Goal: Task Accomplishment & Management: Manage account settings

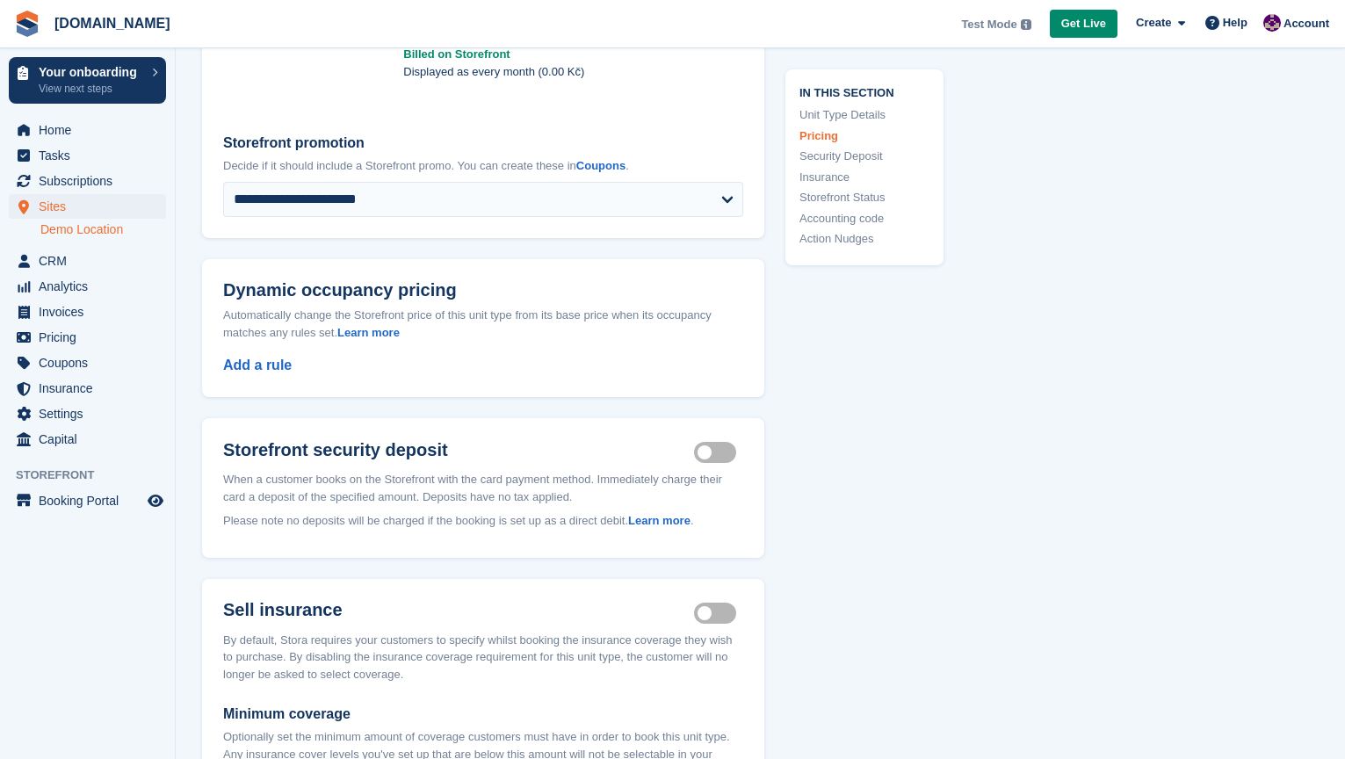
scroll to position [1170, 0]
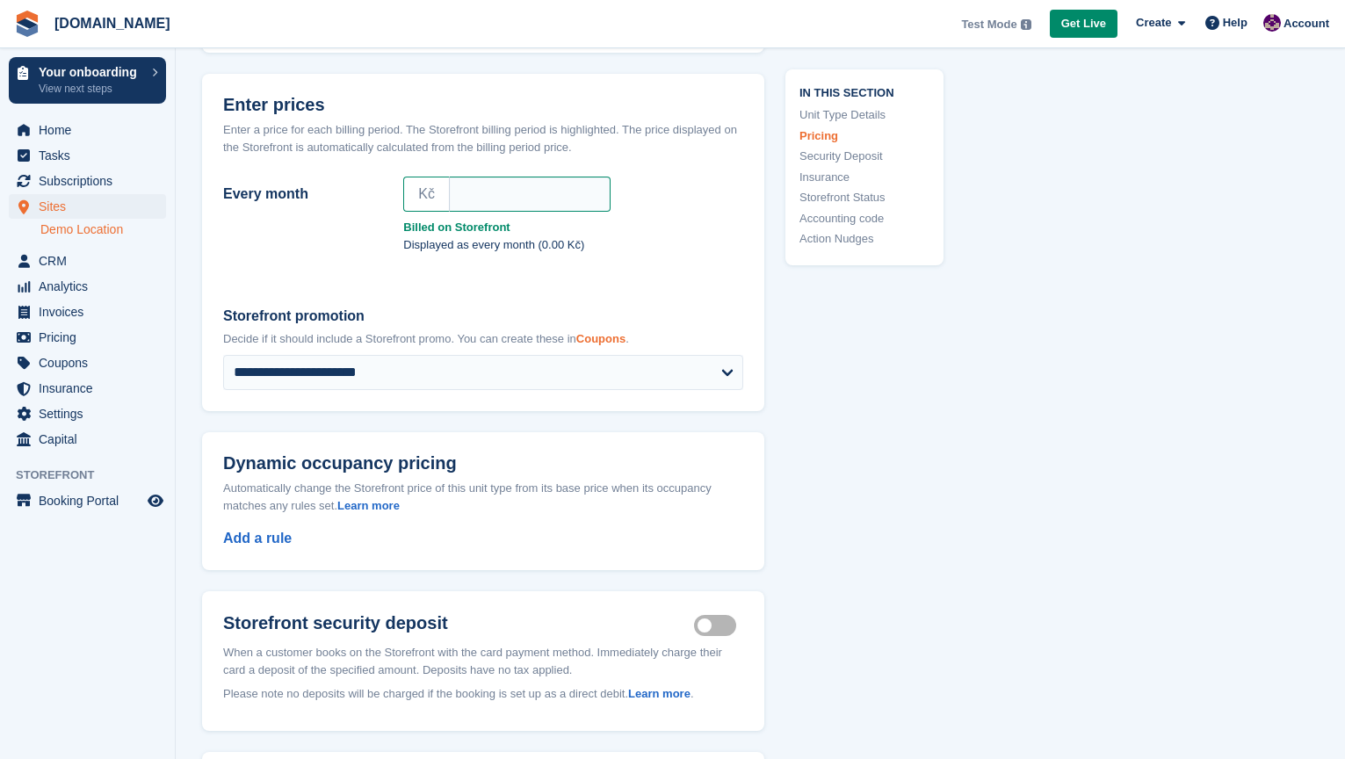
click at [625, 340] on link "Coupons" at bounding box center [600, 338] width 49 height 13
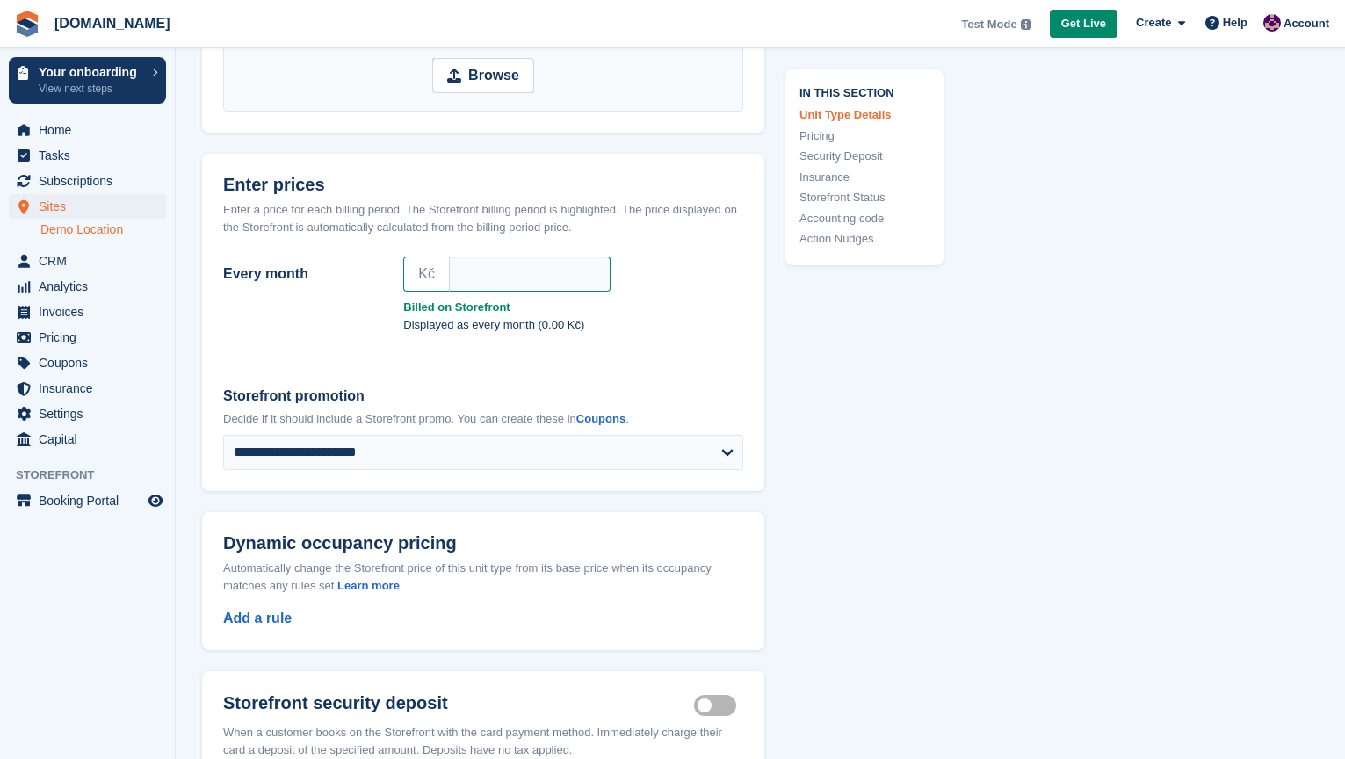
scroll to position [1112, 0]
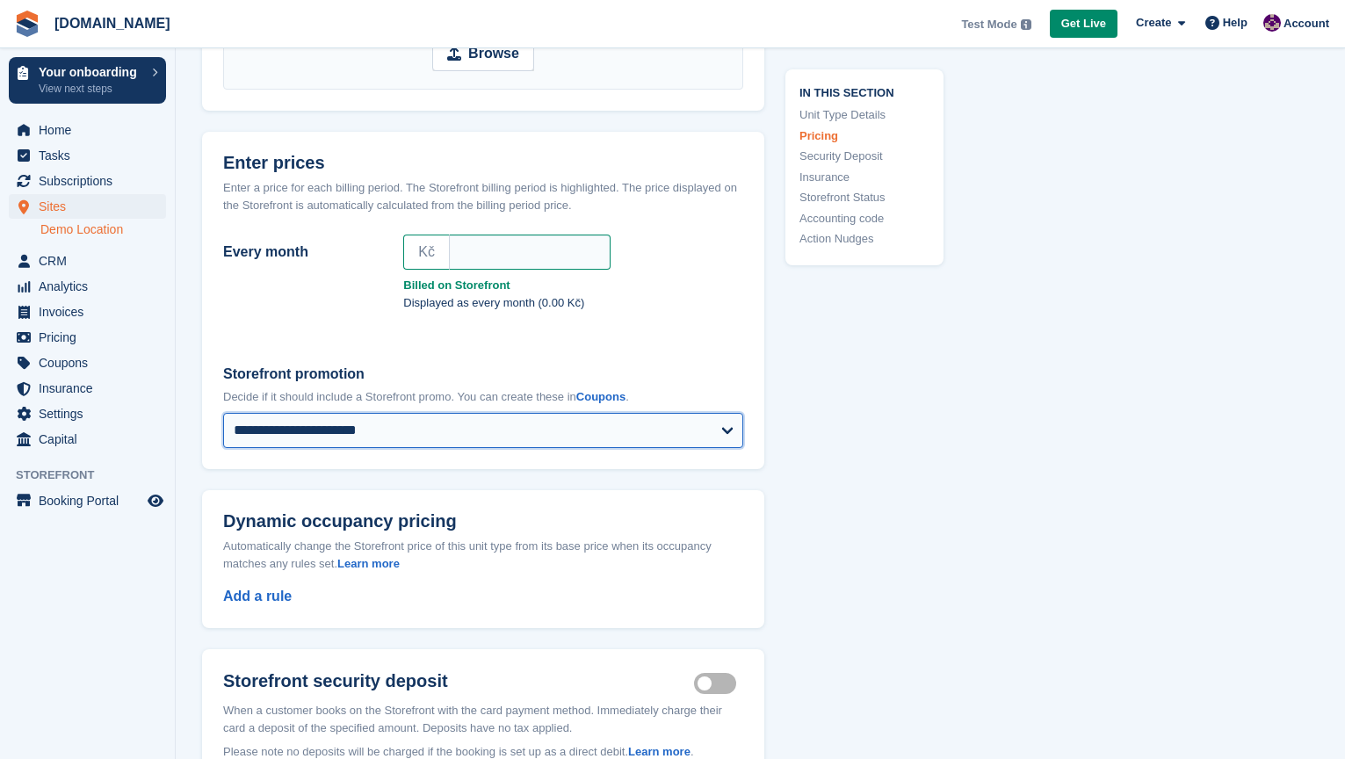
click at [723, 430] on select "**********" at bounding box center [483, 430] width 520 height 35
click at [223, 413] on select "**********" at bounding box center [483, 430] width 520 height 35
click at [726, 431] on select "**********" at bounding box center [483, 430] width 520 height 35
click at [223, 413] on select "**********" at bounding box center [483, 430] width 520 height 35
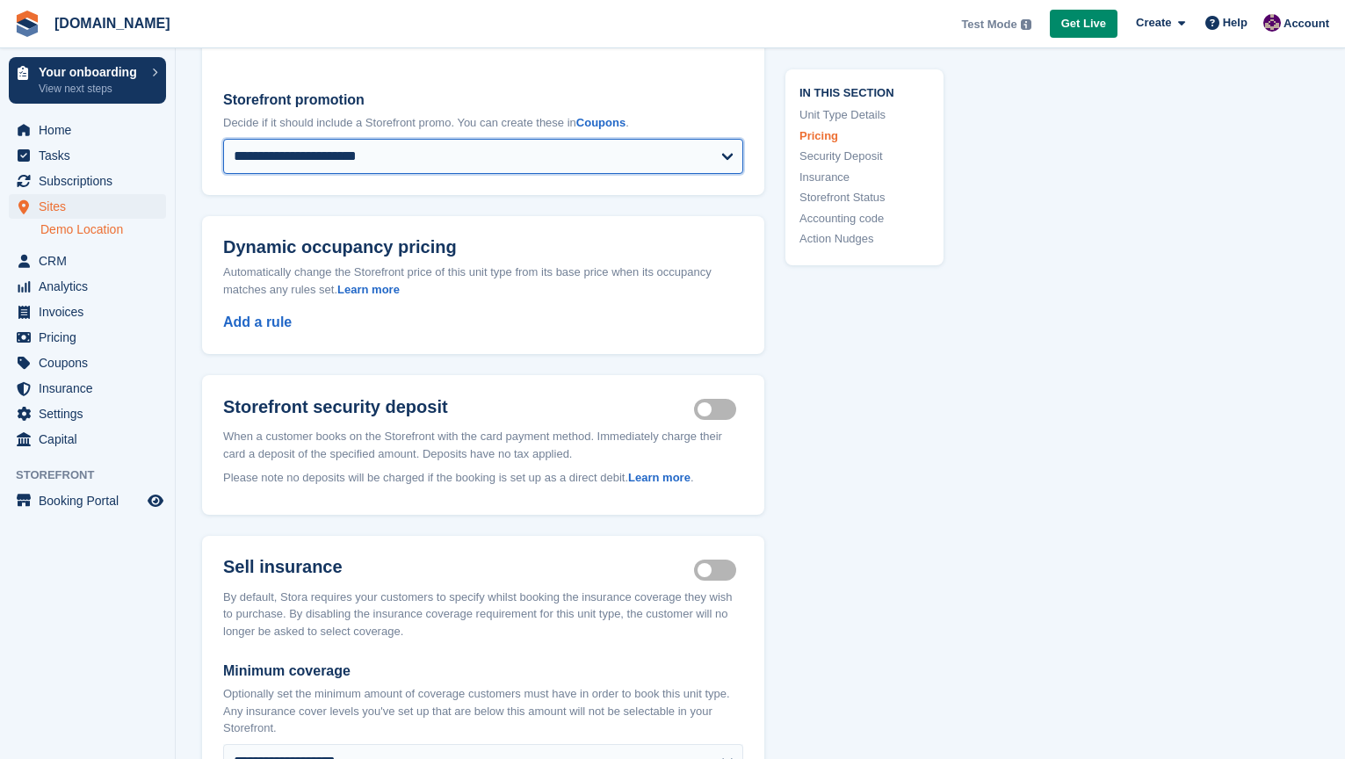
scroll to position [1410, 0]
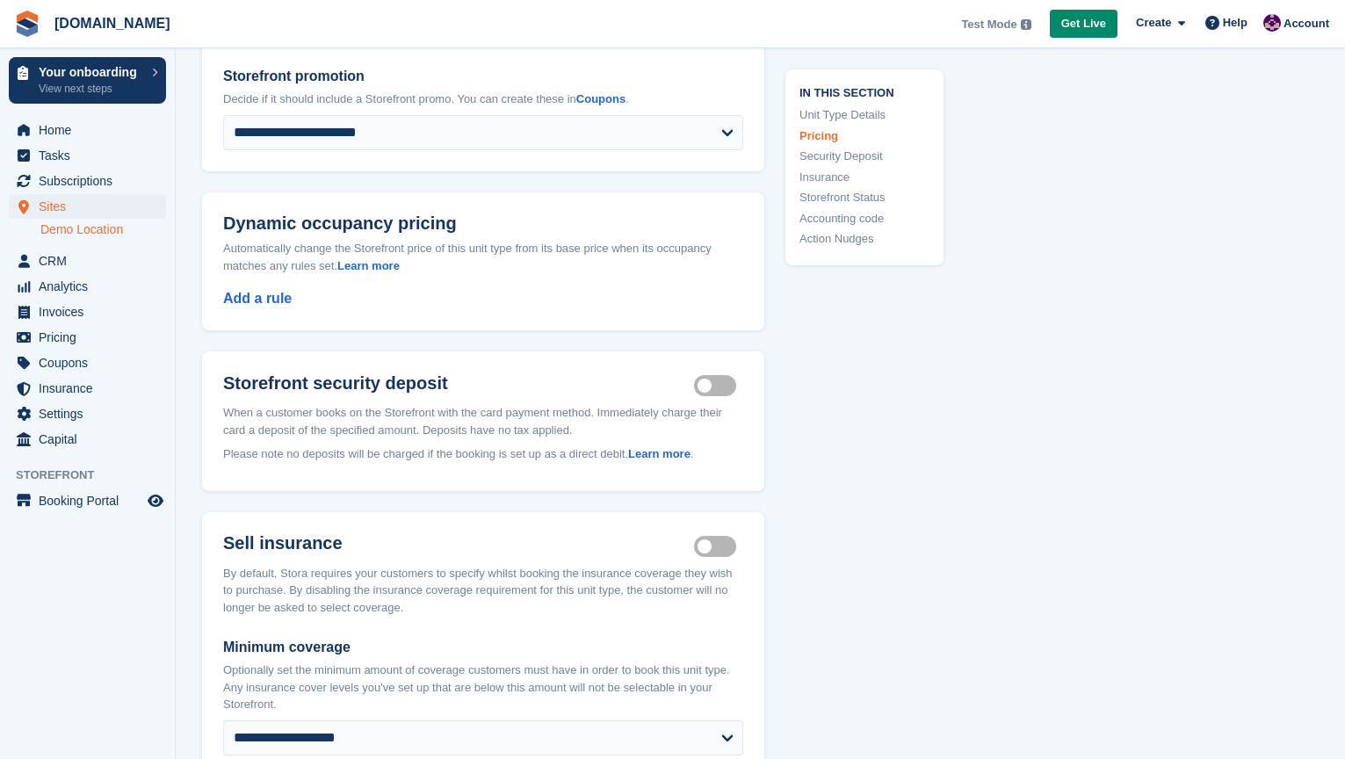
drag, startPoint x: 214, startPoint y: 410, endPoint x: 647, endPoint y: 456, distance: 435.4
click at [647, 456] on div "When a customer books on the Storefront with the card payment method. Immediate…" at bounding box center [483, 447] width 562 height 87
copy div "When a customer books on the Storefront with the card payment method. Immediate…"
click at [551, 512] on header "Sell insurance Insurance coverage required" at bounding box center [483, 538] width 562 height 53
click at [703, 386] on label "Security deposit on" at bounding box center [718, 386] width 49 height 3
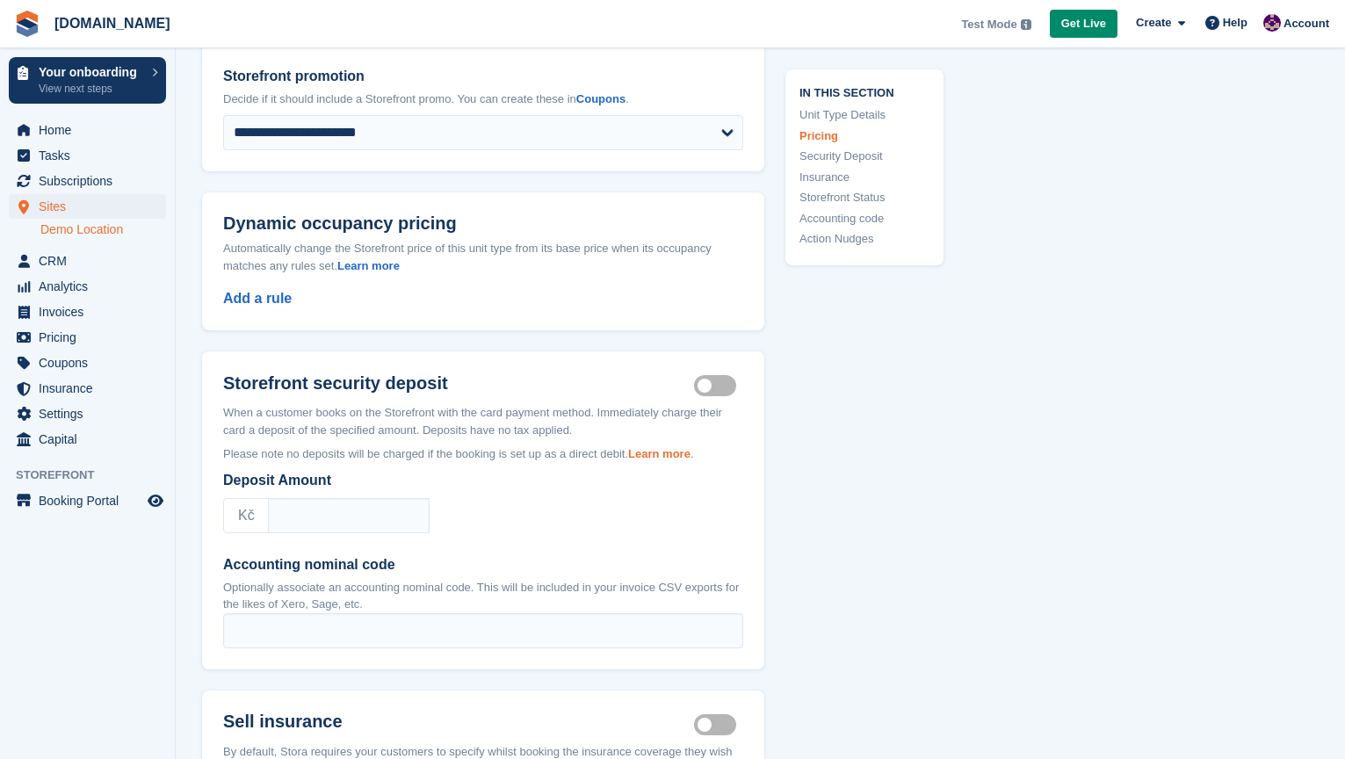
click at [690, 452] on link "Learn more" at bounding box center [659, 453] width 62 height 13
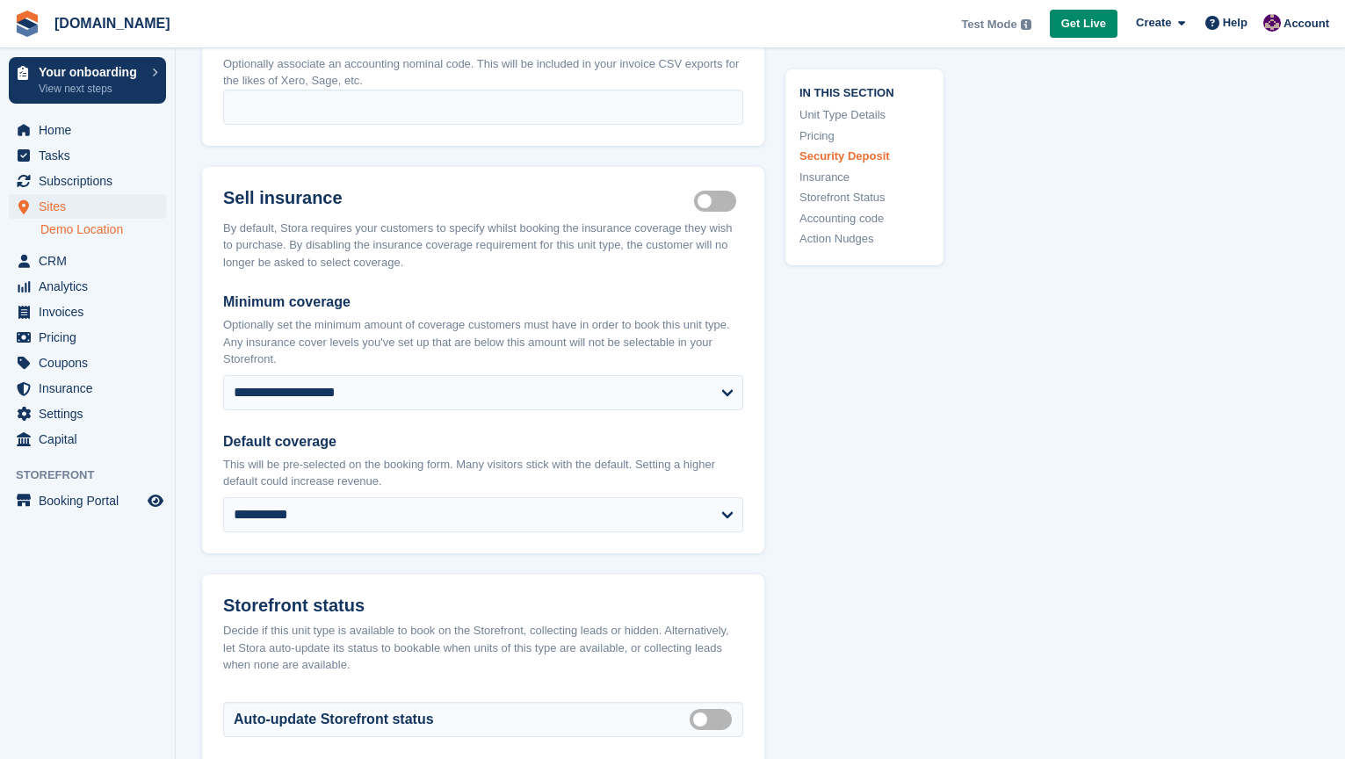
scroll to position [1941, 0]
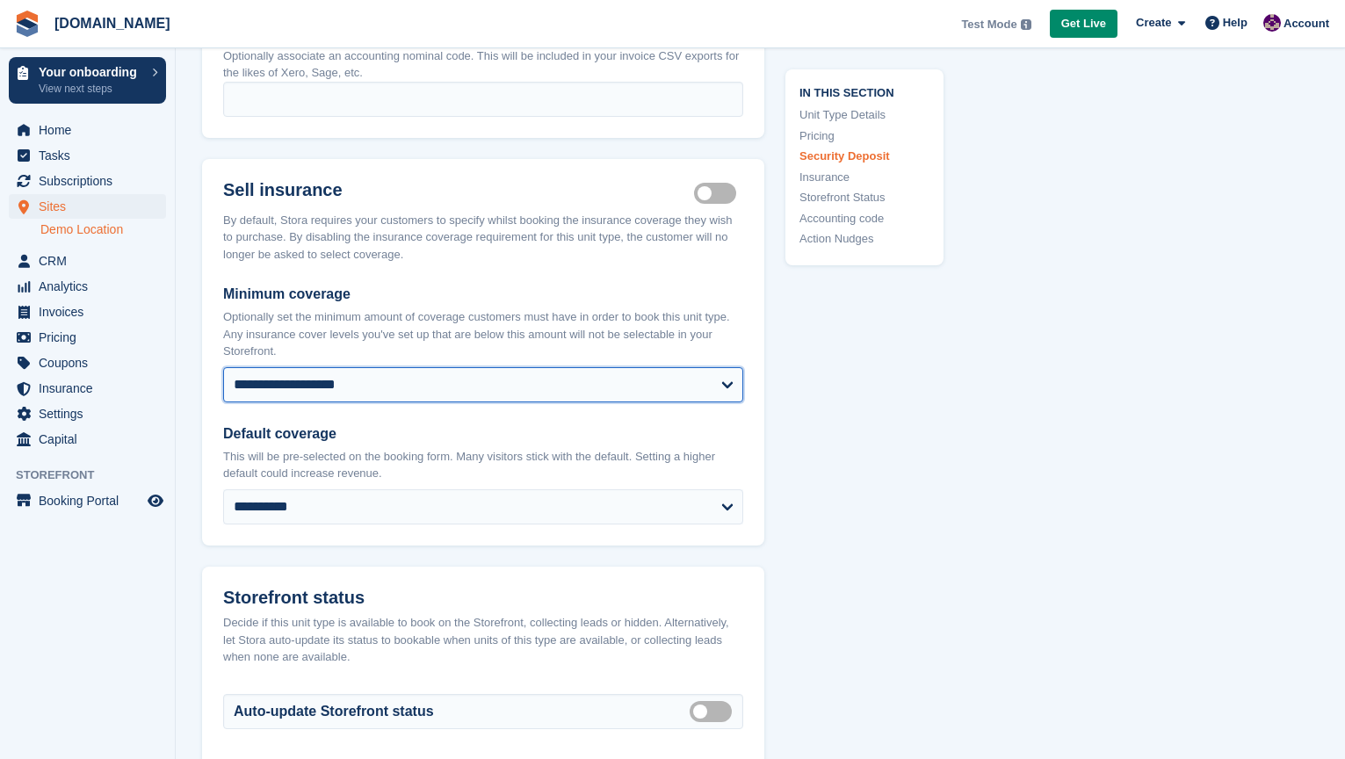
click at [730, 387] on select "**********" at bounding box center [483, 384] width 520 height 35
click at [223, 367] on select "**********" at bounding box center [483, 384] width 520 height 35
click at [728, 386] on select "**********" at bounding box center [483, 384] width 520 height 35
click at [223, 367] on select "**********" at bounding box center [483, 384] width 520 height 35
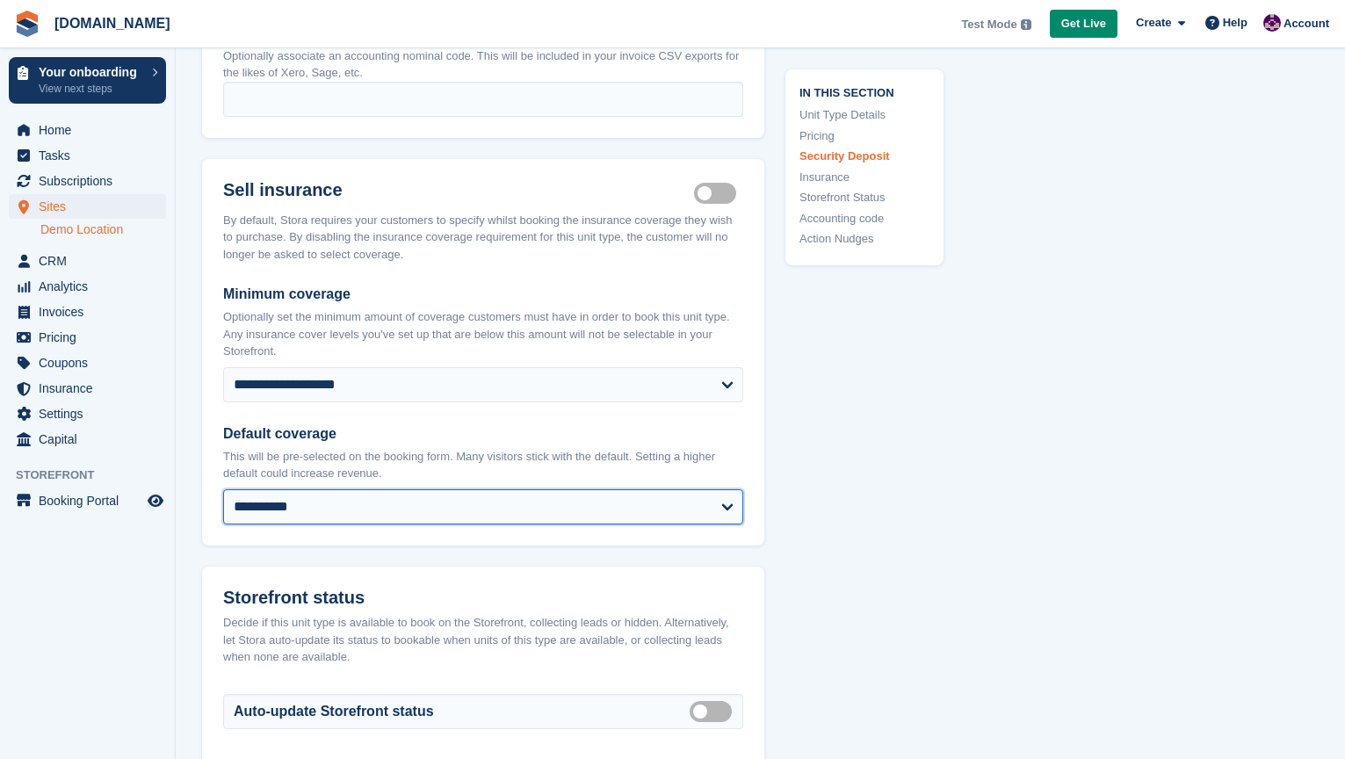
click at [720, 507] on select "**********" at bounding box center [483, 506] width 520 height 35
click at [223, 489] on select "**********" at bounding box center [483, 506] width 520 height 35
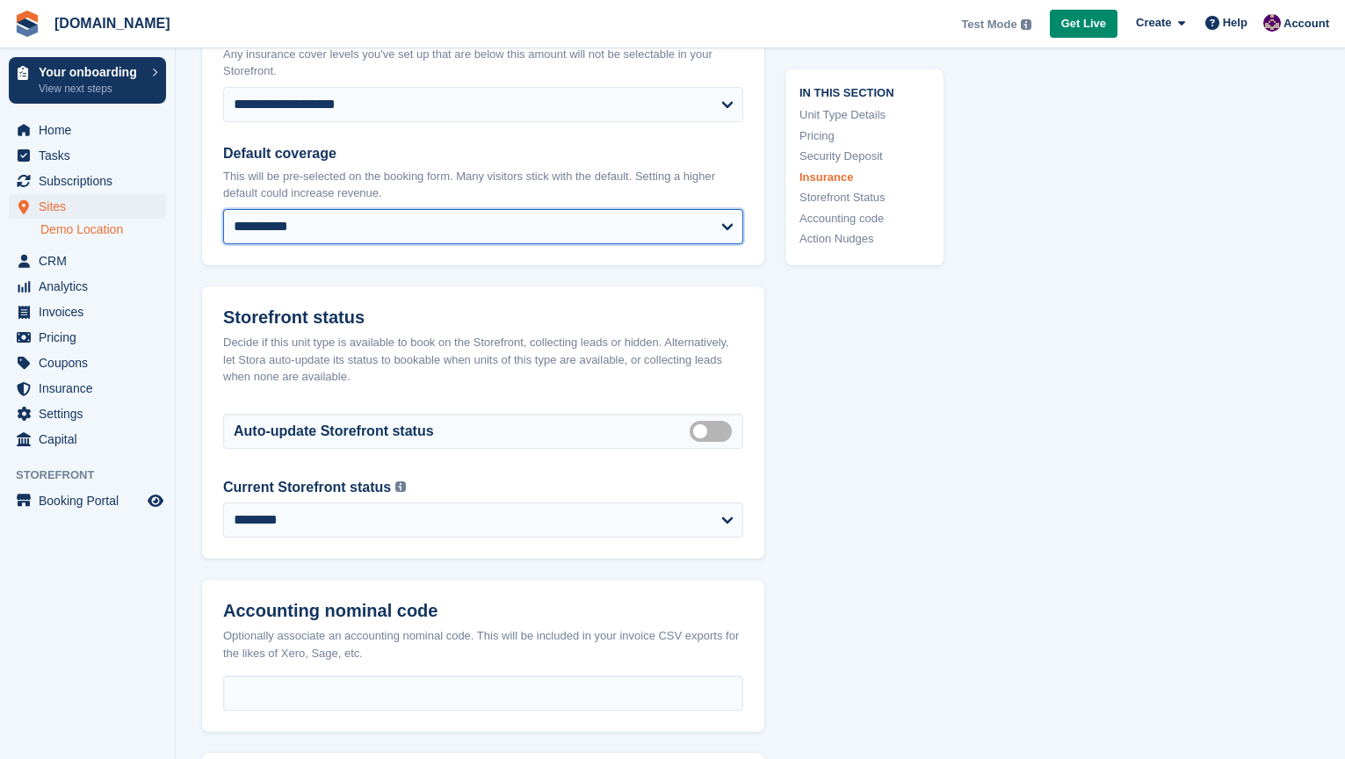
scroll to position [2224, 0]
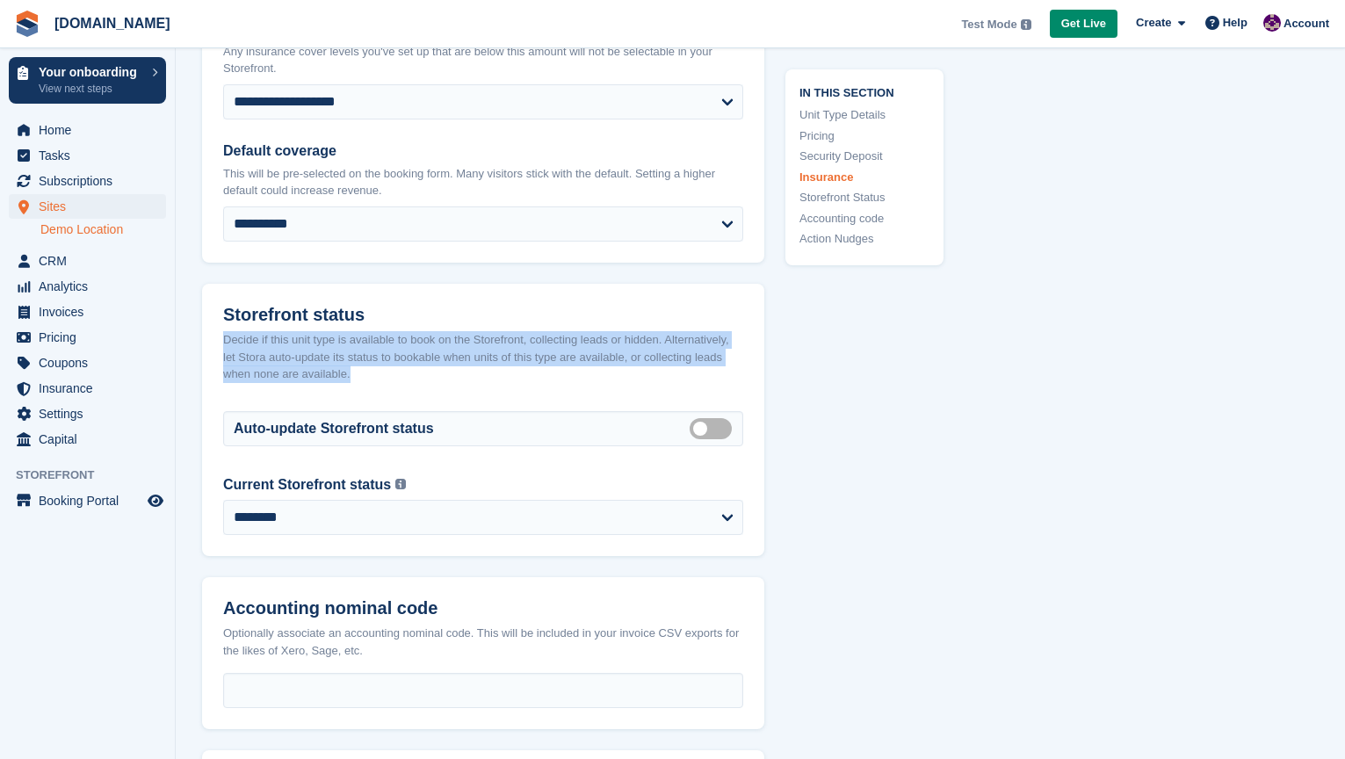
drag, startPoint x: 221, startPoint y: 338, endPoint x: 451, endPoint y: 375, distance: 232.2
click at [451, 375] on header "Storefront status Decide if this unit type is available to book on the Storefro…" at bounding box center [483, 340] width 562 height 113
copy div "Decide if this unit type is available to book on the Storefront, collecting lea…"
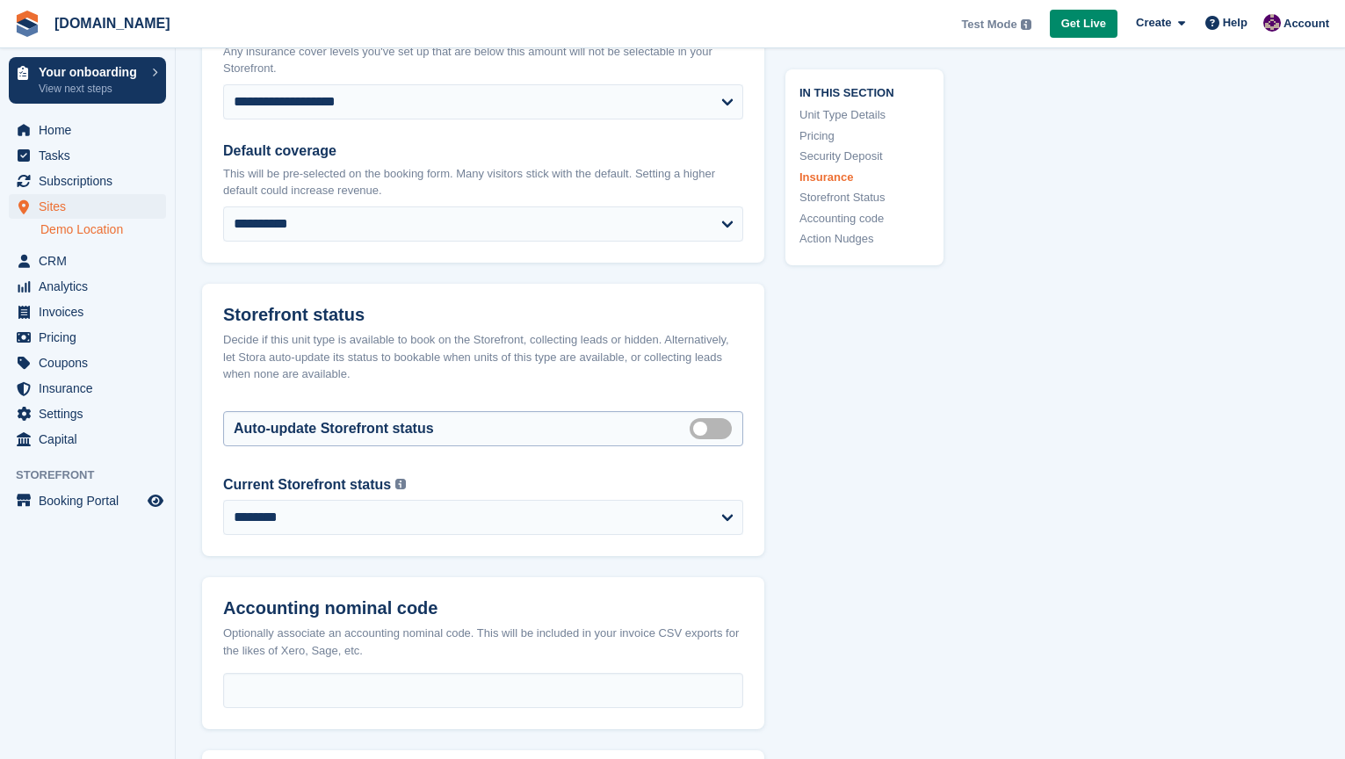
click at [703, 430] on label "Auto manage storefront status" at bounding box center [713, 428] width 49 height 3
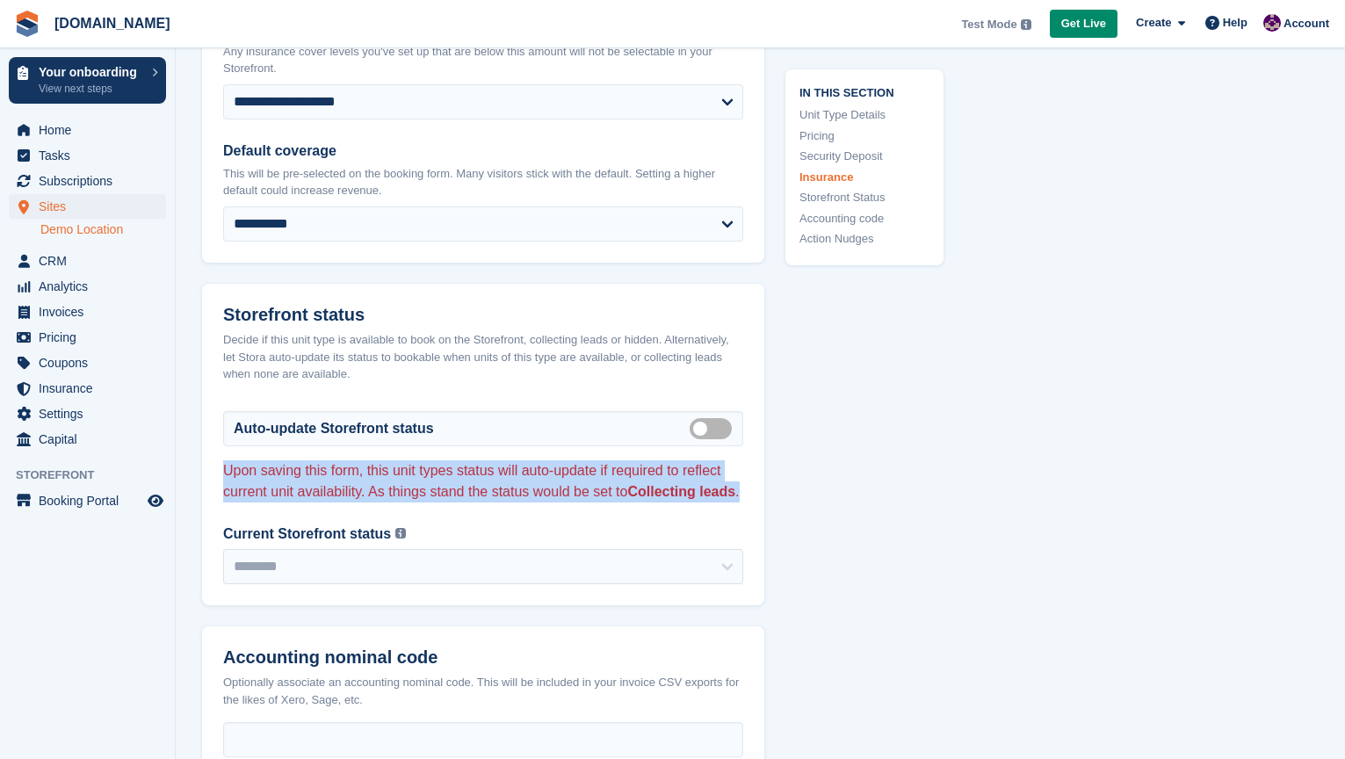
drag, startPoint x: 221, startPoint y: 472, endPoint x: 264, endPoint y: 509, distance: 56.7
click at [264, 509] on div "Auto-update Storefront status Auto manage storefront status Upon saving this fo…" at bounding box center [483, 460] width 562 height 126
copy p "Upon saving this form, this unit types status will auto-update if required to r…"
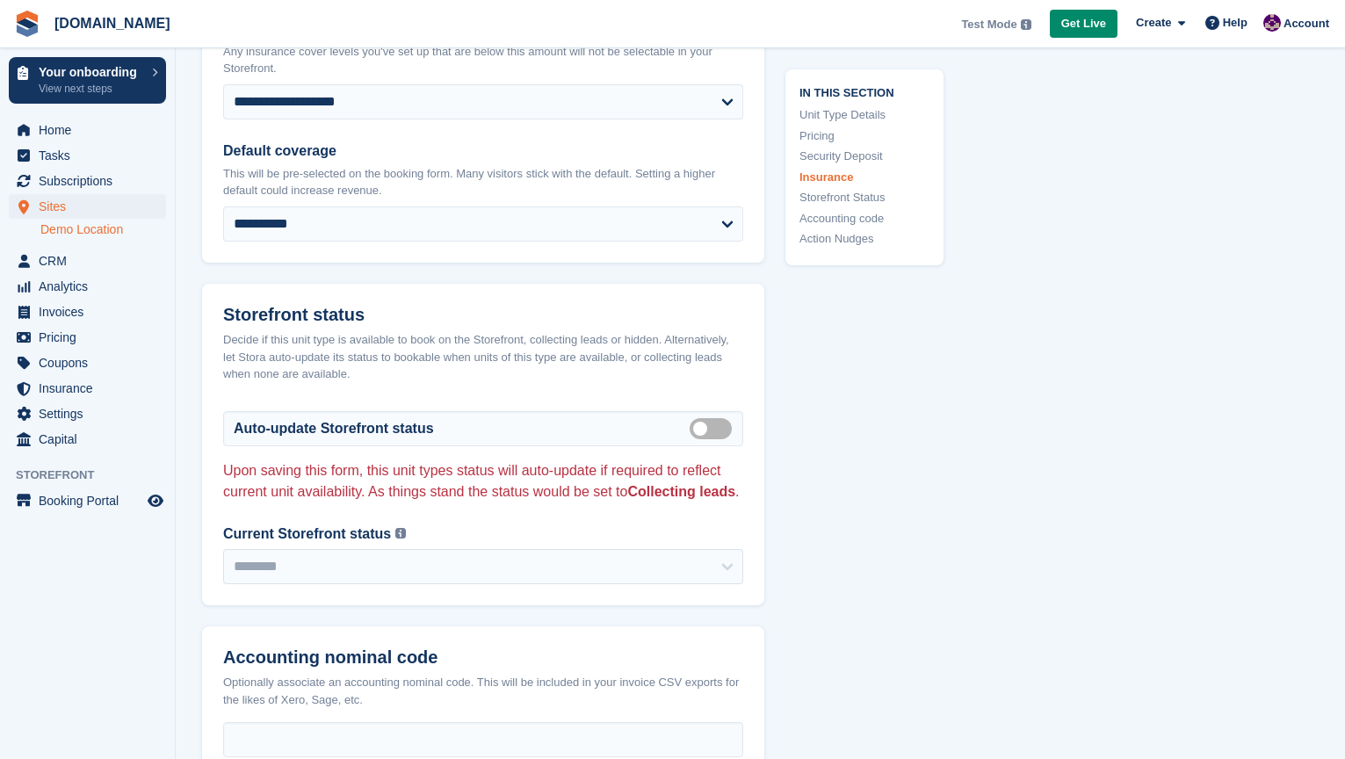
click at [683, 425] on div "Auto-update Storefront status Auto manage storefront status" at bounding box center [483, 428] width 520 height 35
click at [699, 430] on label "Auto manage storefront status" at bounding box center [713, 428] width 49 height 3
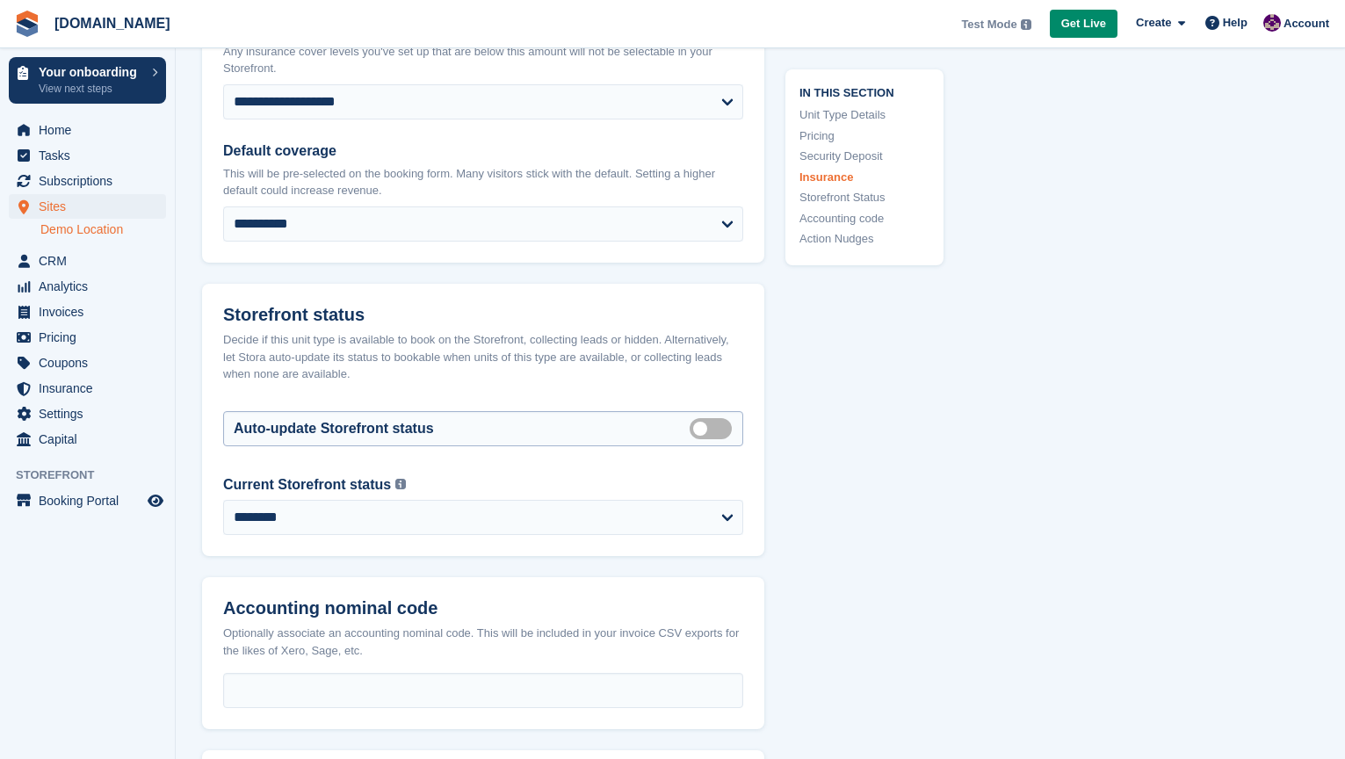
click at [702, 430] on label "Auto manage storefront status" at bounding box center [713, 428] width 49 height 3
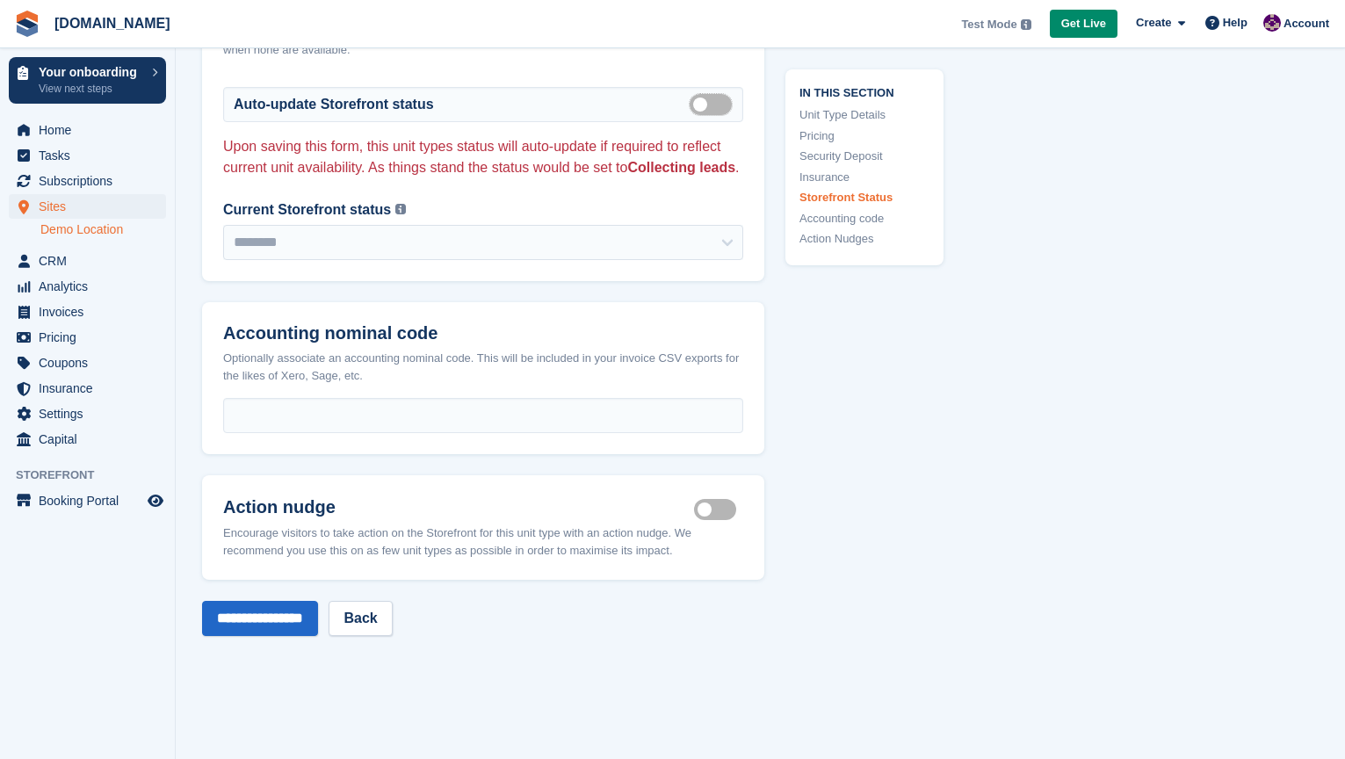
scroll to position [2544, 0]
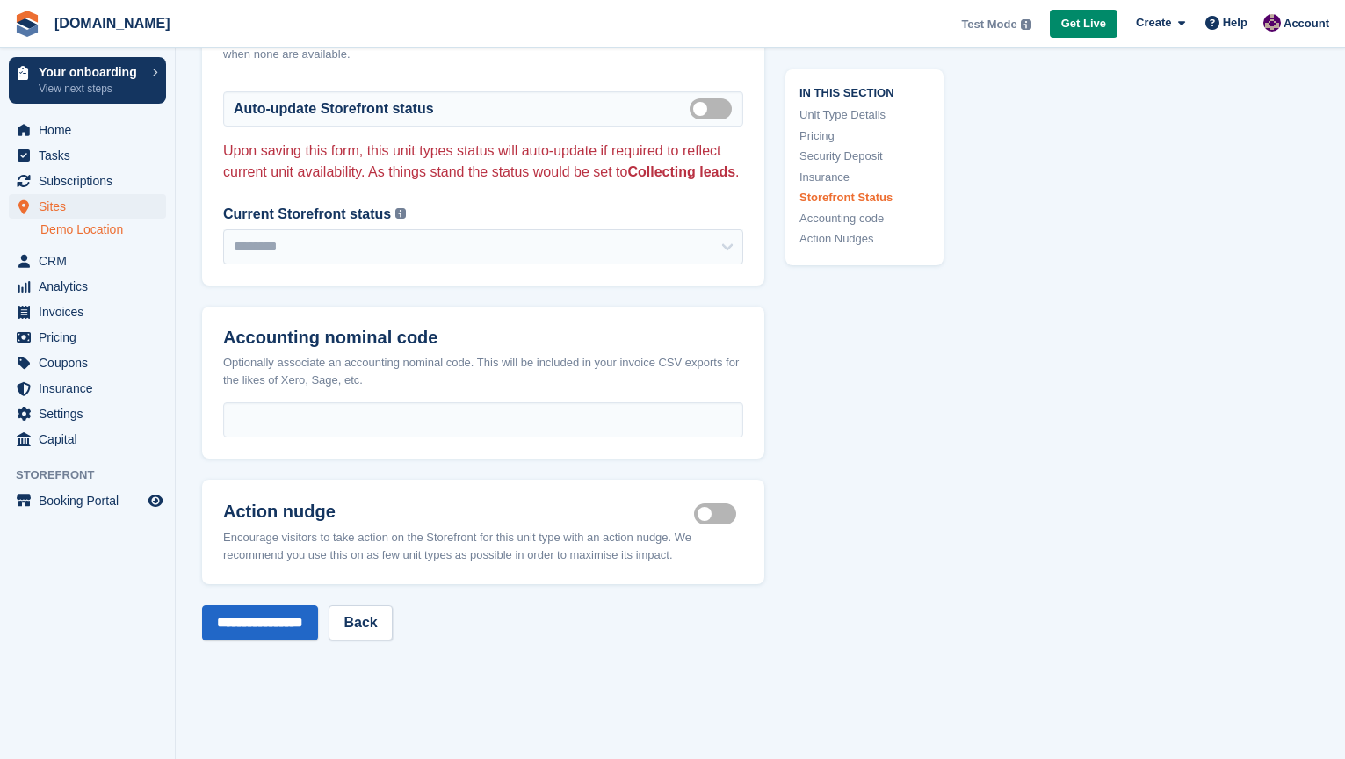
drag, startPoint x: 218, startPoint y: 546, endPoint x: 747, endPoint y: 586, distance: 530.2
click at [747, 584] on header "Action nudge Is active Encourage visitors to take action on the Storefront for …" at bounding box center [483, 532] width 562 height 105
copy div "Encourage visitors to take action on the Storefront for this unit type with an …"
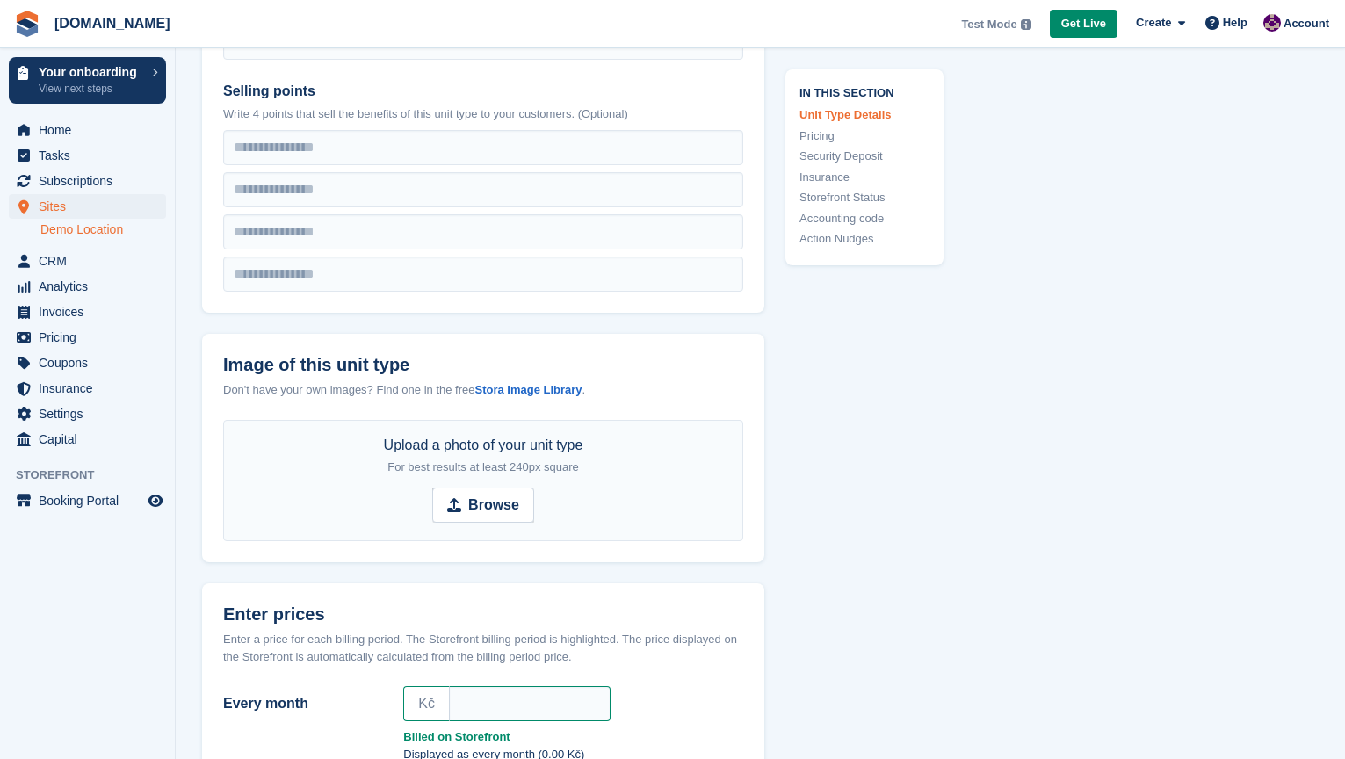
scroll to position [0, 0]
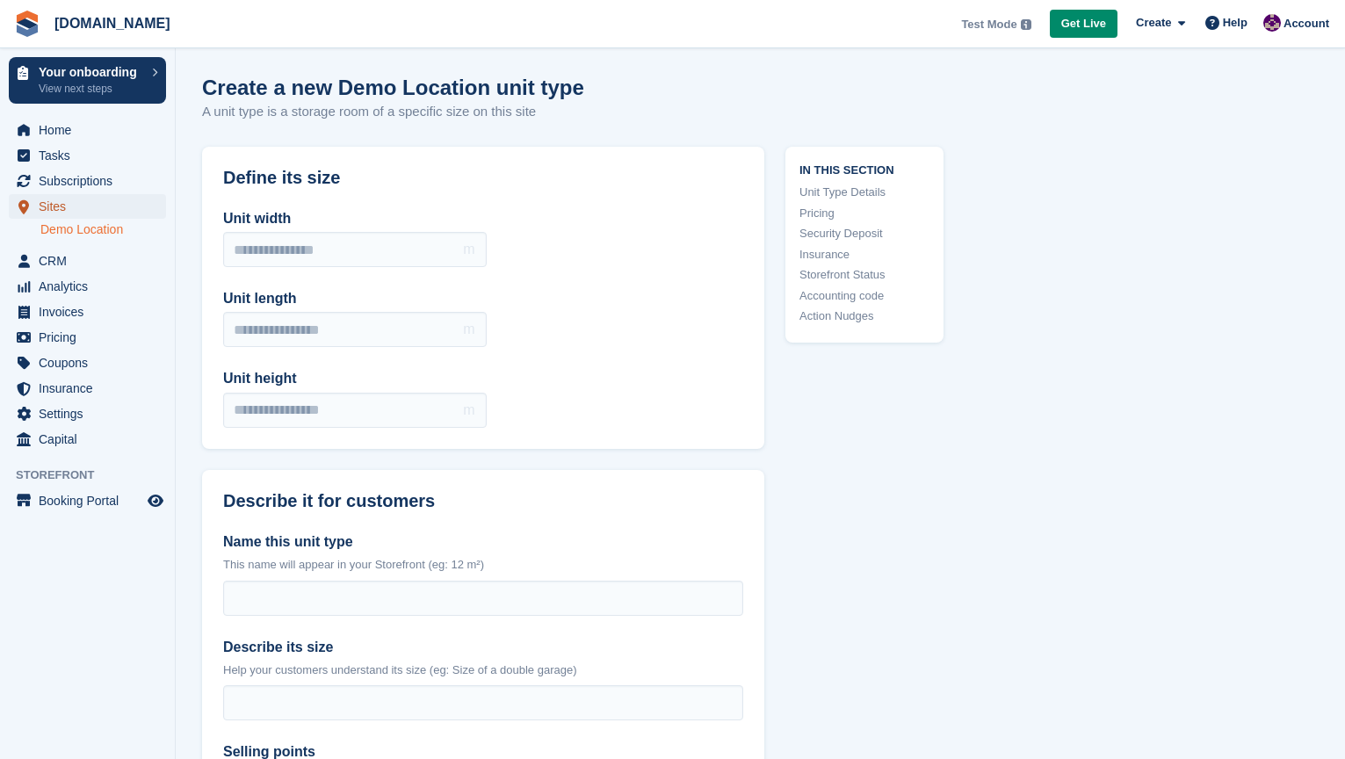
click at [63, 212] on span "Sites" at bounding box center [91, 206] width 105 height 25
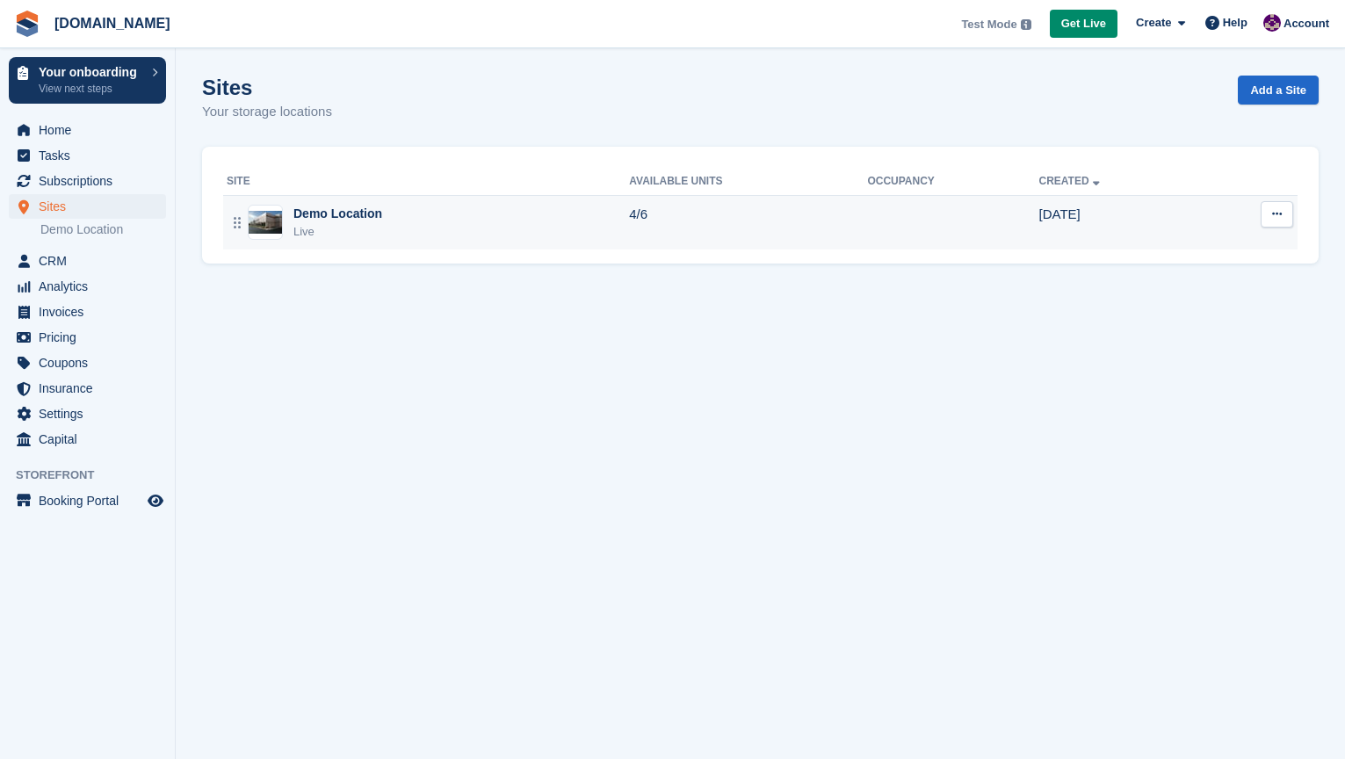
click at [1269, 215] on button at bounding box center [1276, 214] width 32 height 26
click at [1173, 333] on p "Units" at bounding box center [1208, 332] width 153 height 23
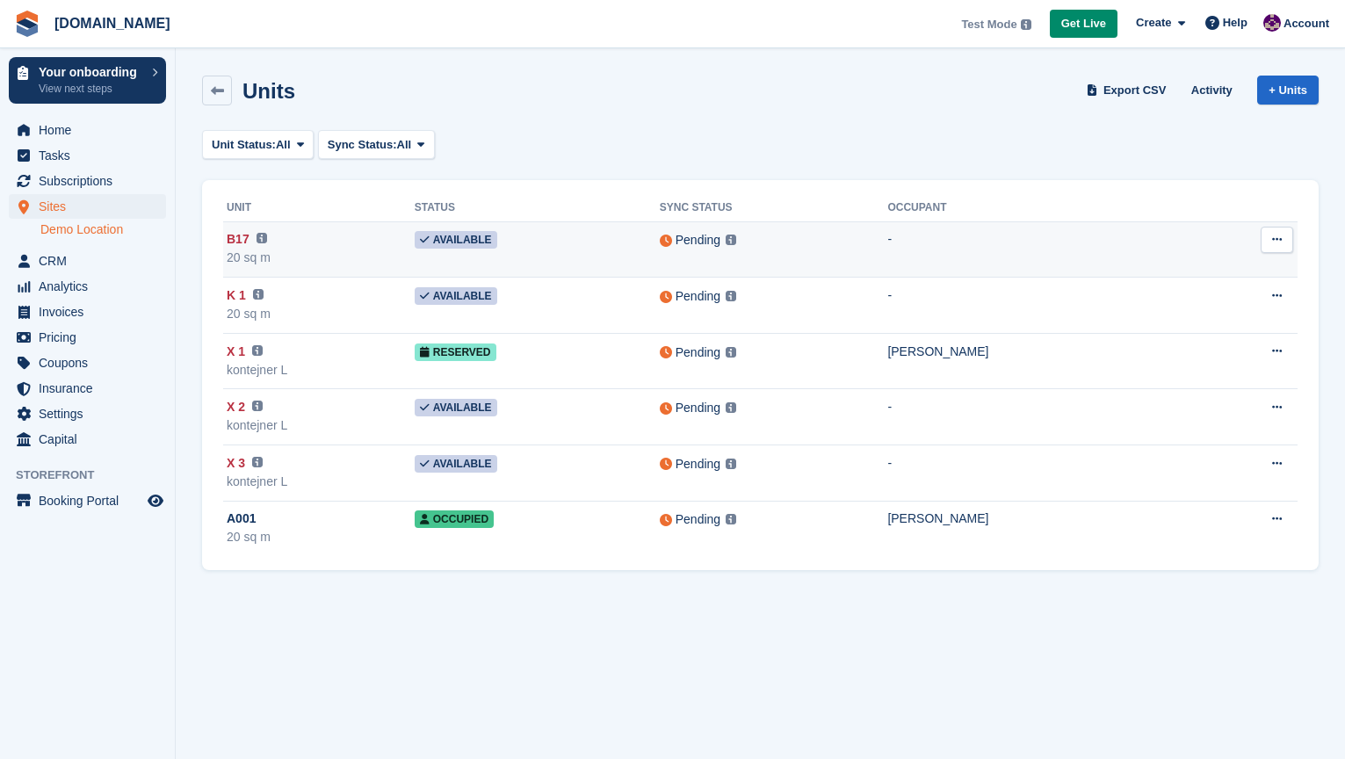
click at [1282, 243] on button at bounding box center [1276, 240] width 32 height 26
click at [1161, 334] on p "Delete unit" at bounding box center [1208, 334] width 153 height 23
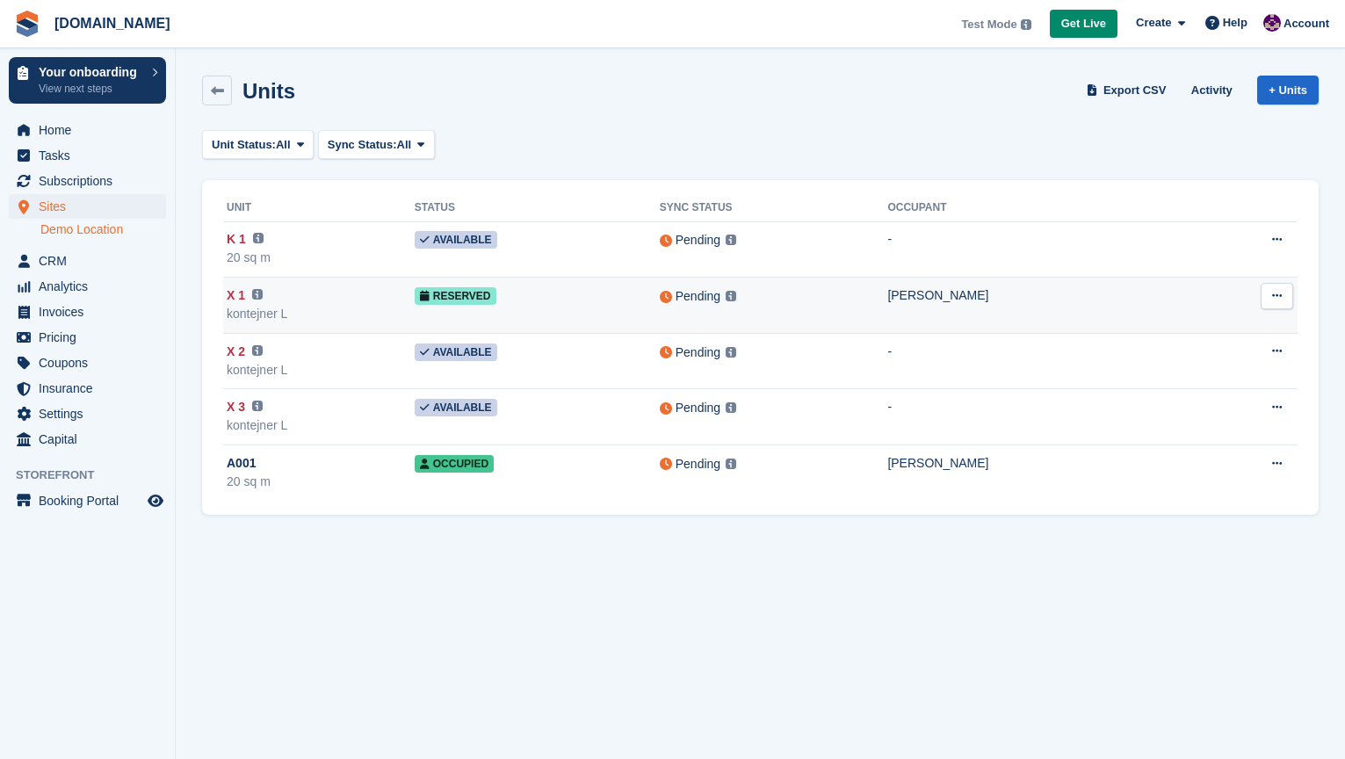
click at [1276, 300] on icon at bounding box center [1277, 295] width 10 height 11
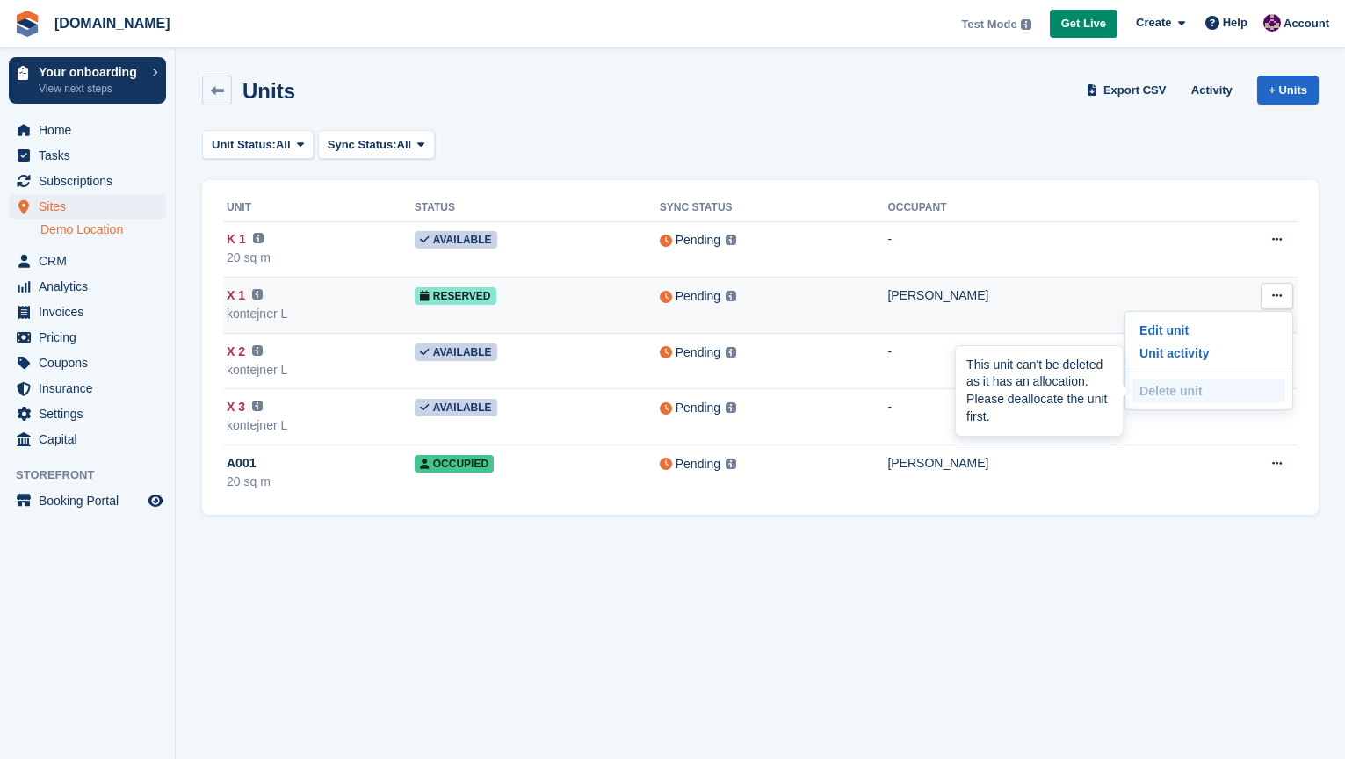
click at [1161, 391] on p "Delete unit" at bounding box center [1208, 390] width 153 height 23
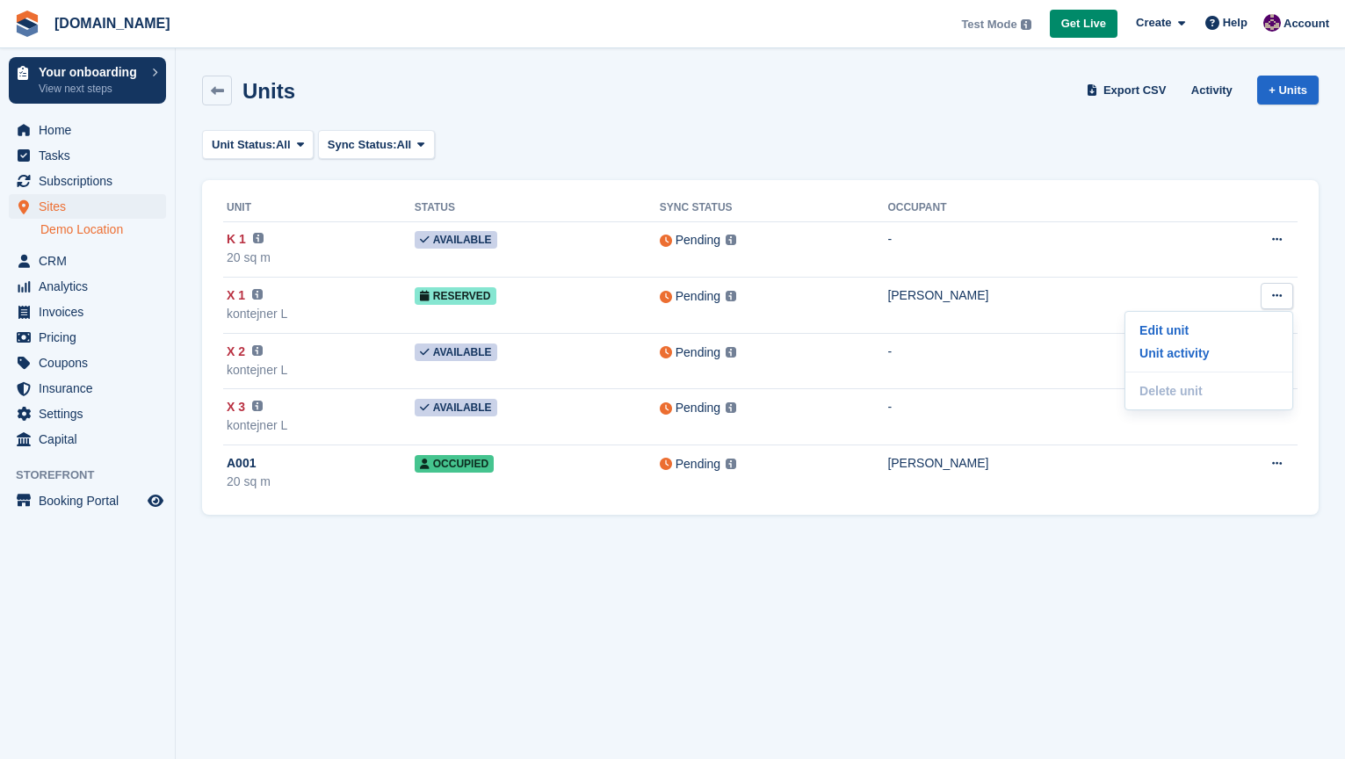
click at [1167, 610] on section "Unit was successfully destroyed. Units Export CSV Activity + Units Unit Status:…" at bounding box center [760, 379] width 1169 height 759
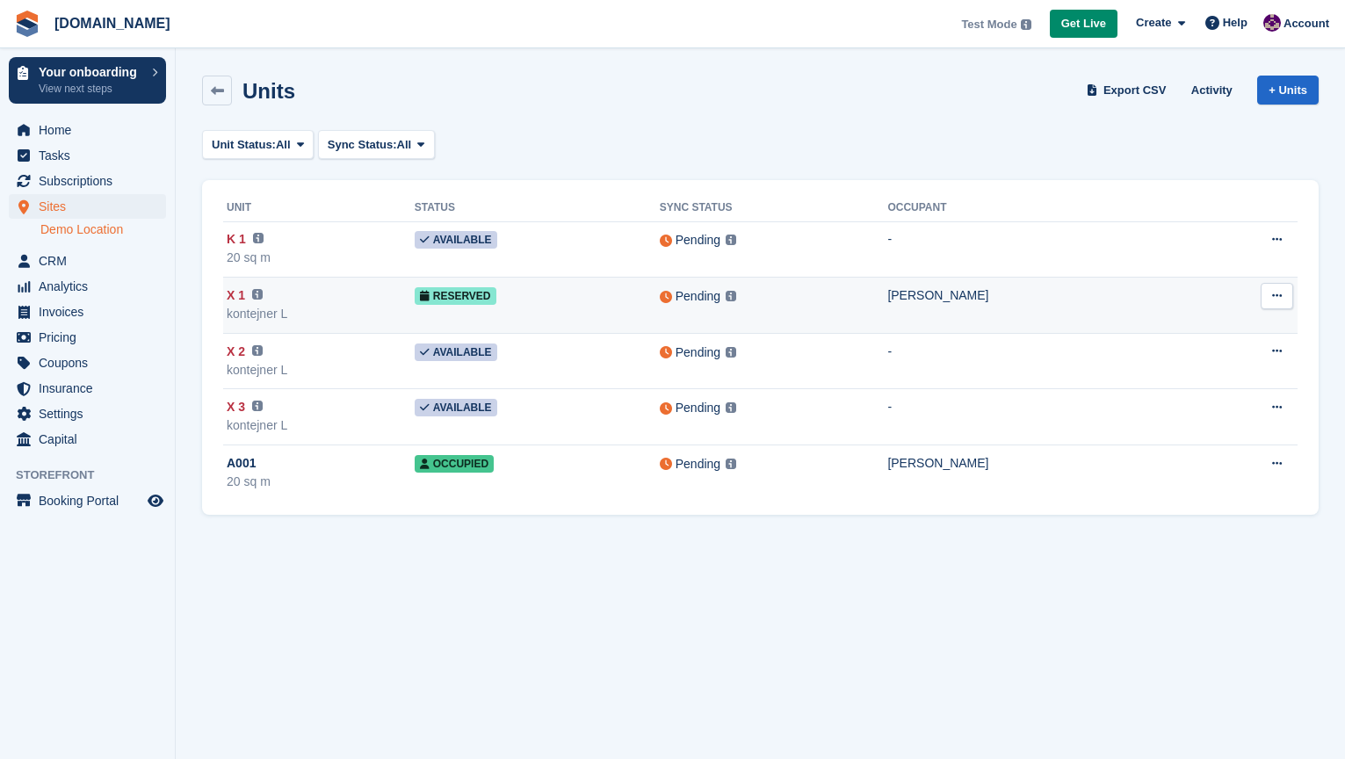
click at [1273, 306] on button at bounding box center [1276, 296] width 32 height 26
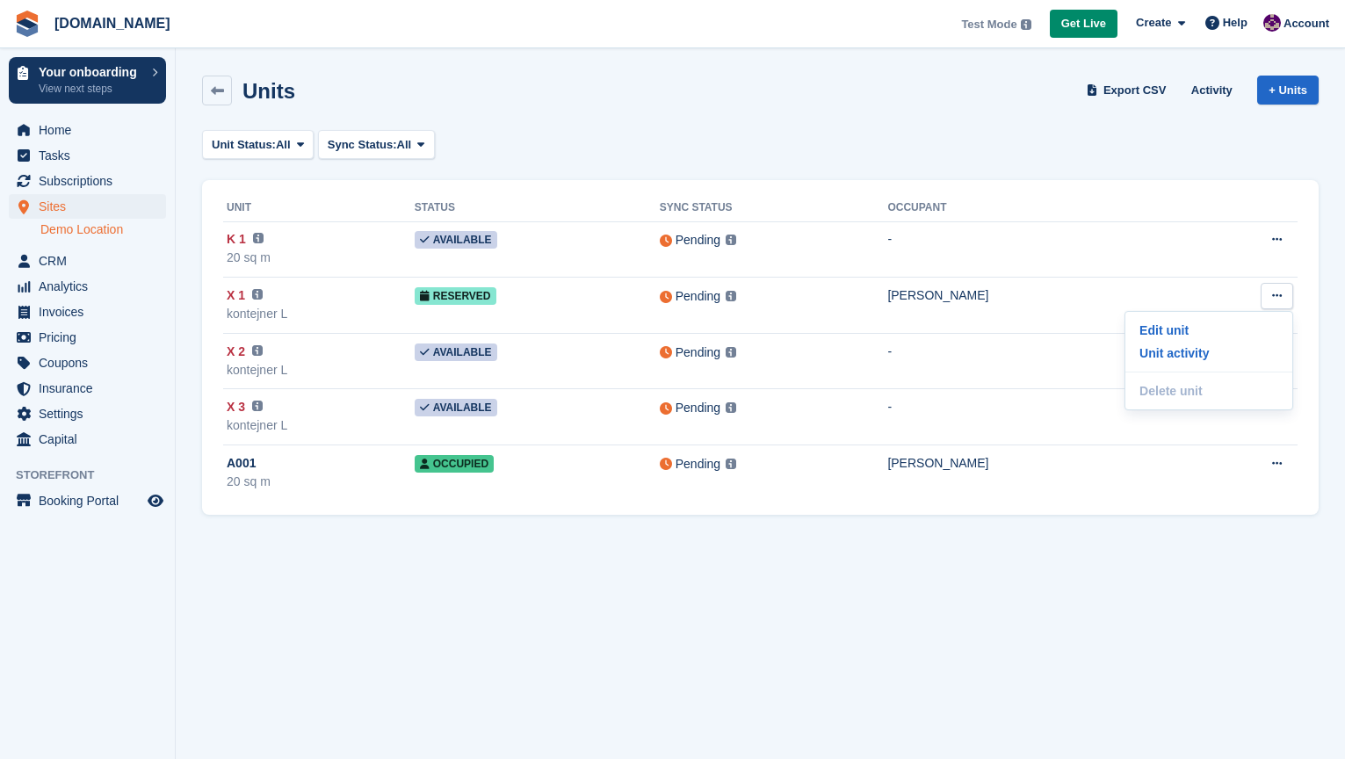
click at [1265, 567] on section "Unit was successfully destroyed. Units Export CSV Activity + Units Unit Status:…" at bounding box center [760, 379] width 1169 height 759
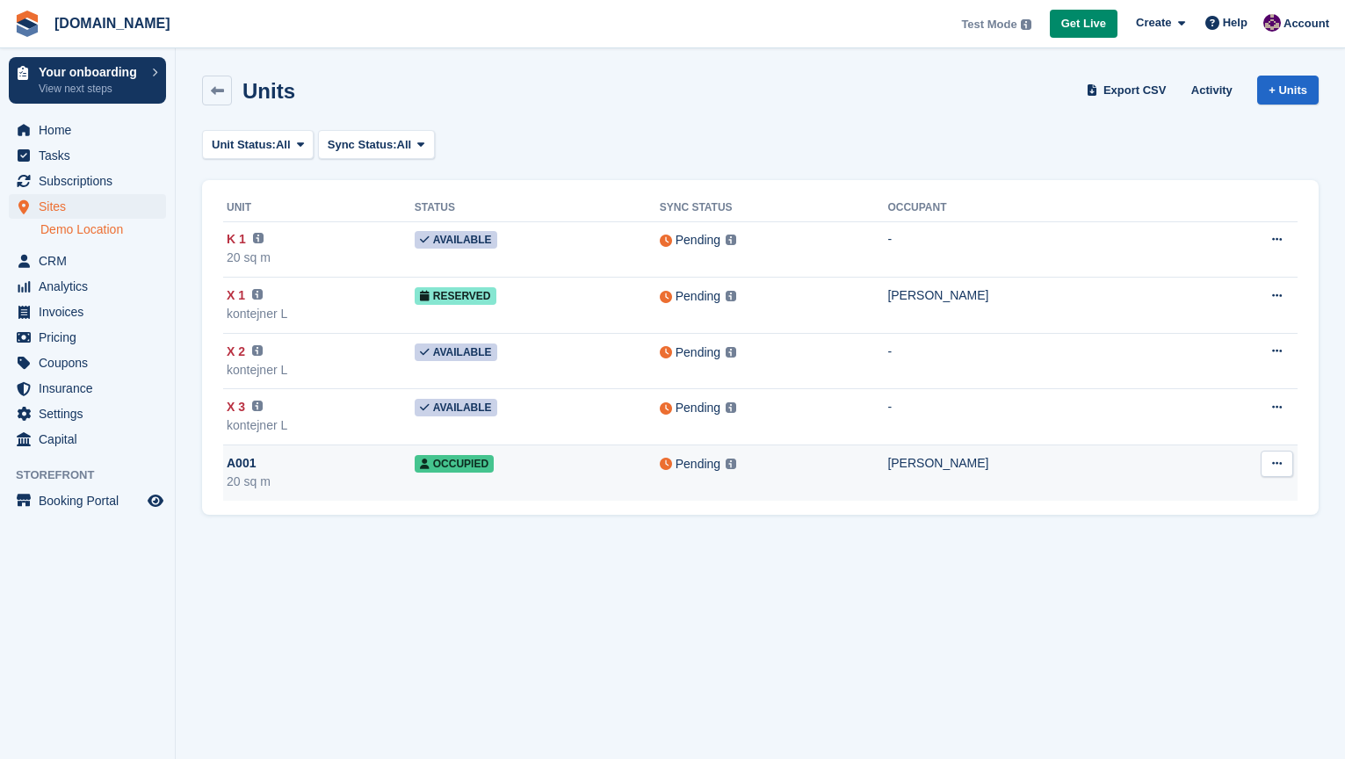
click at [1278, 467] on icon at bounding box center [1277, 463] width 10 height 11
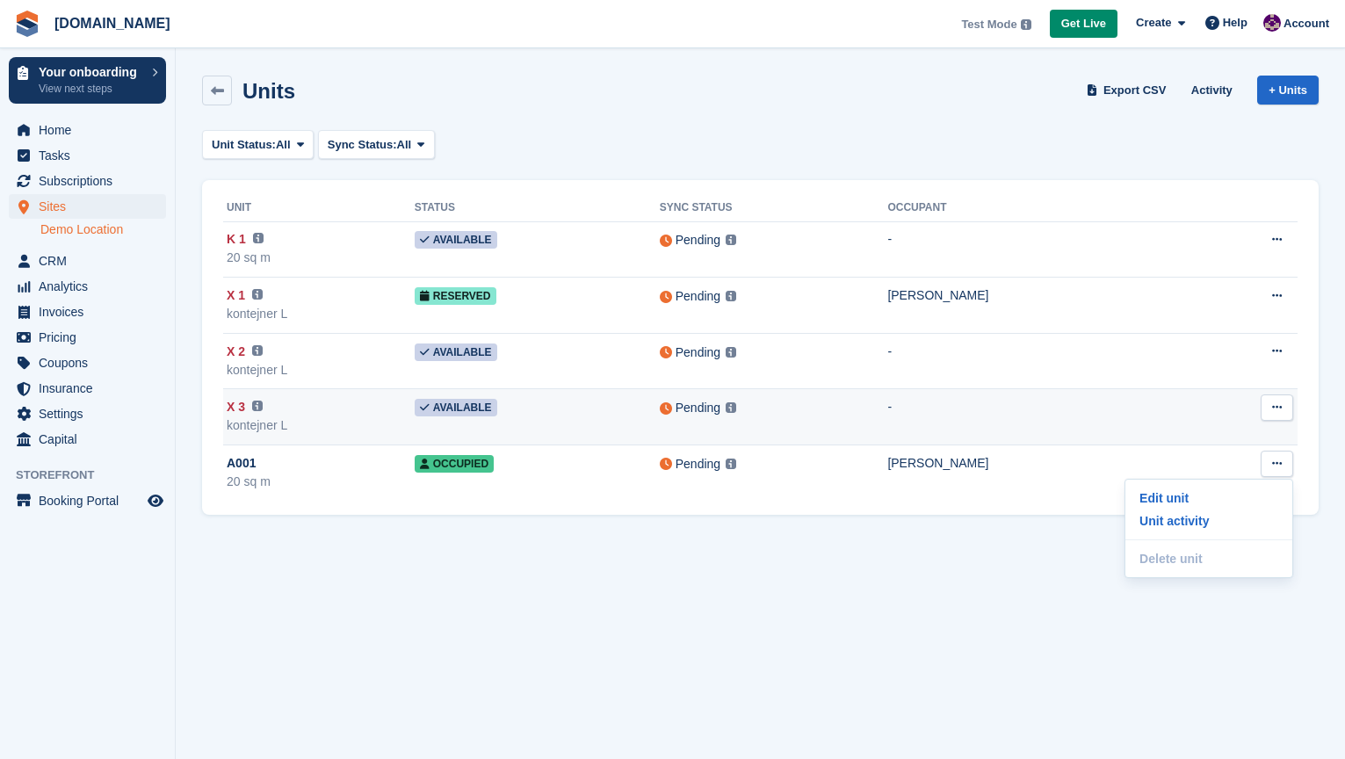
click at [1282, 417] on button at bounding box center [1276, 407] width 32 height 26
click at [1202, 506] on p "Delete unit" at bounding box center [1208, 502] width 153 height 23
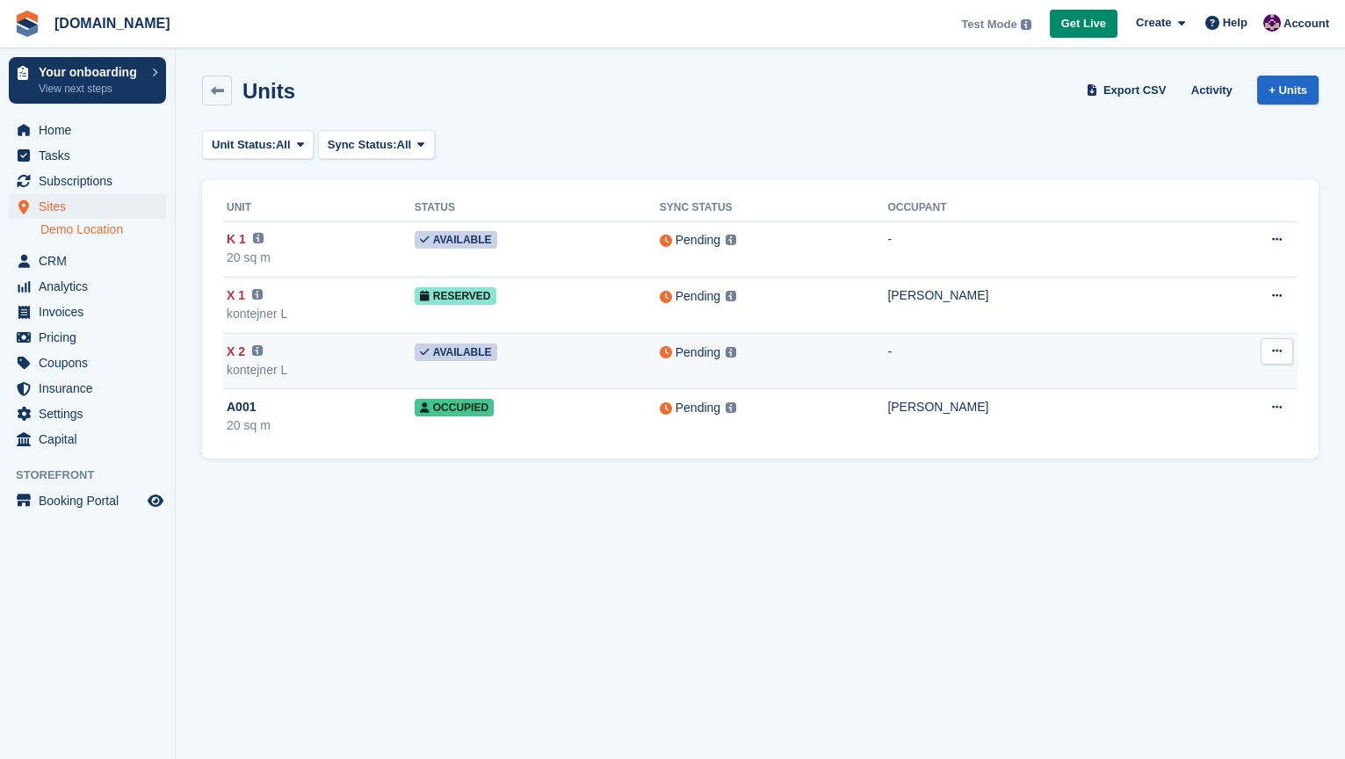
click at [1280, 355] on icon at bounding box center [1277, 350] width 10 height 11
click at [1202, 445] on p "Delete unit" at bounding box center [1208, 446] width 153 height 23
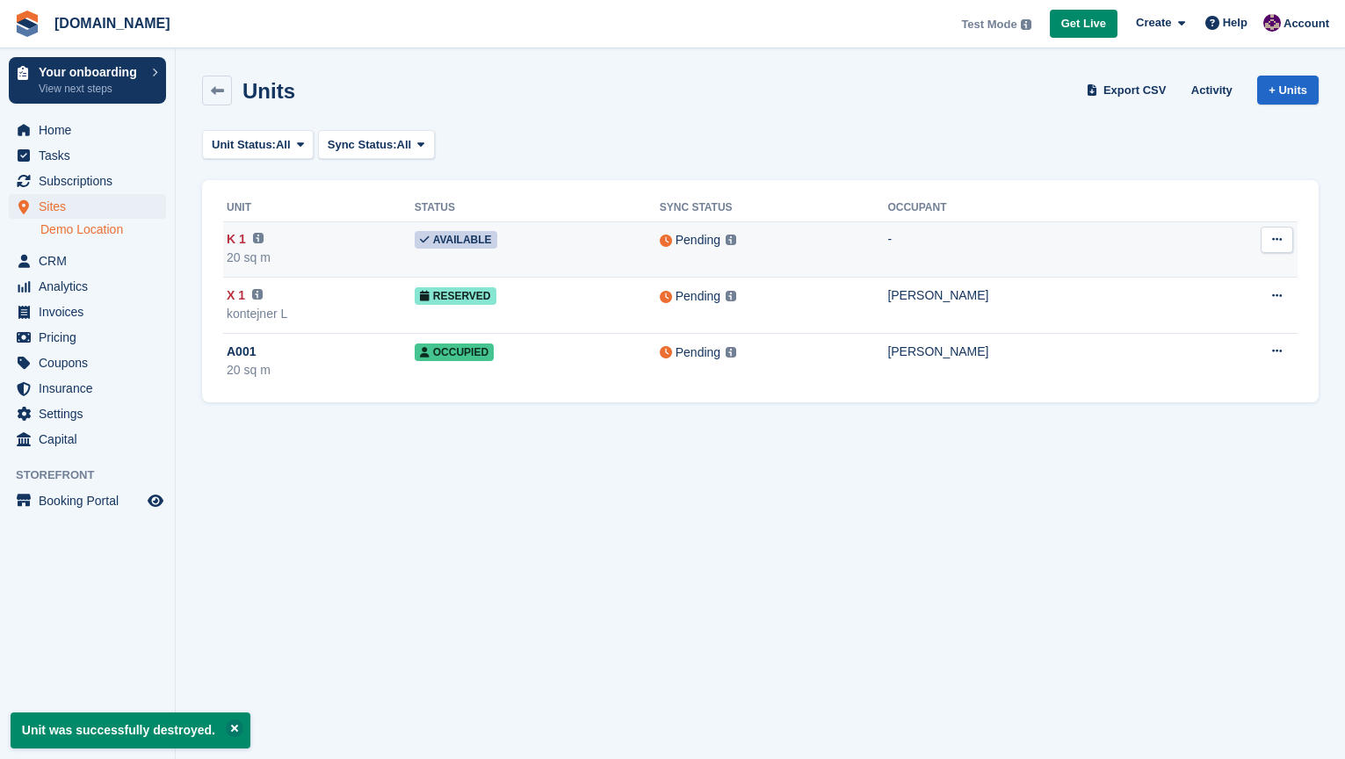
click at [1274, 242] on icon at bounding box center [1277, 239] width 10 height 11
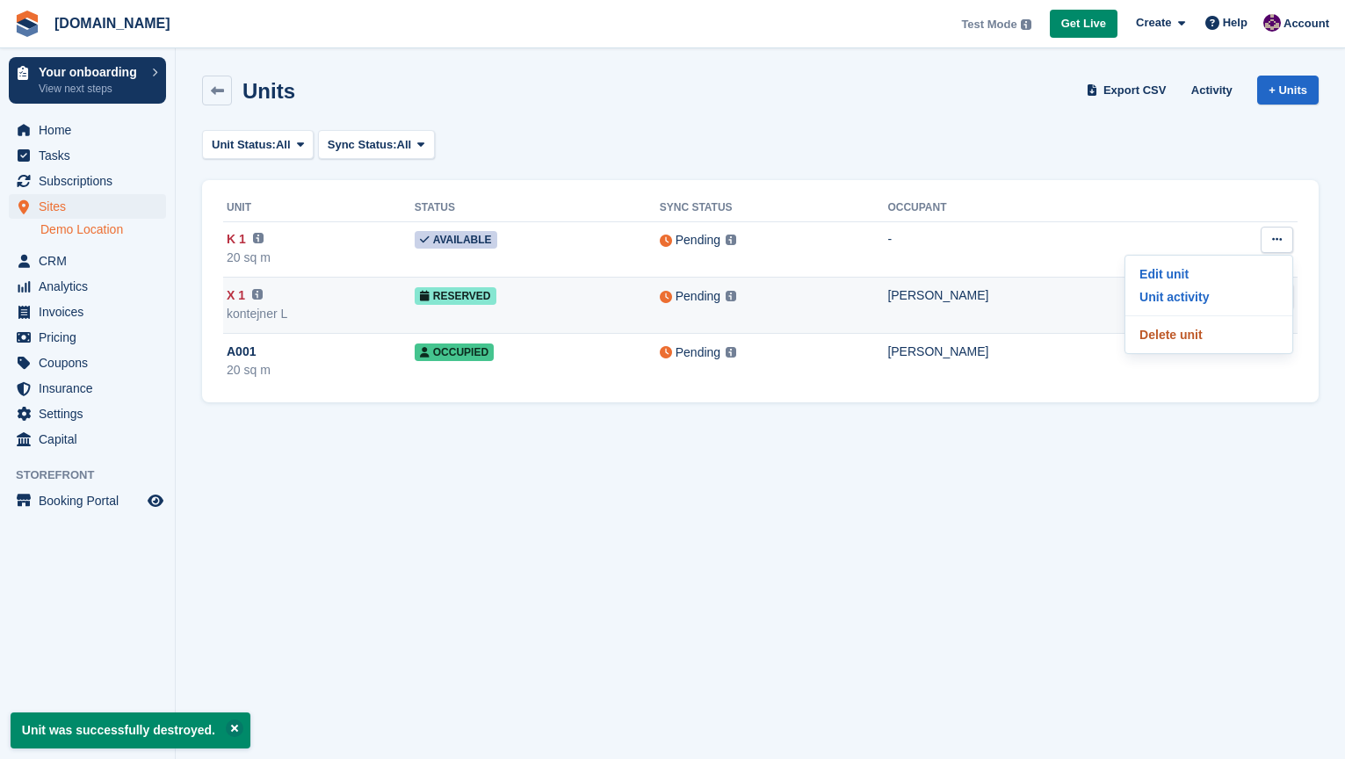
click at [1190, 328] on p "Delete unit" at bounding box center [1208, 334] width 153 height 23
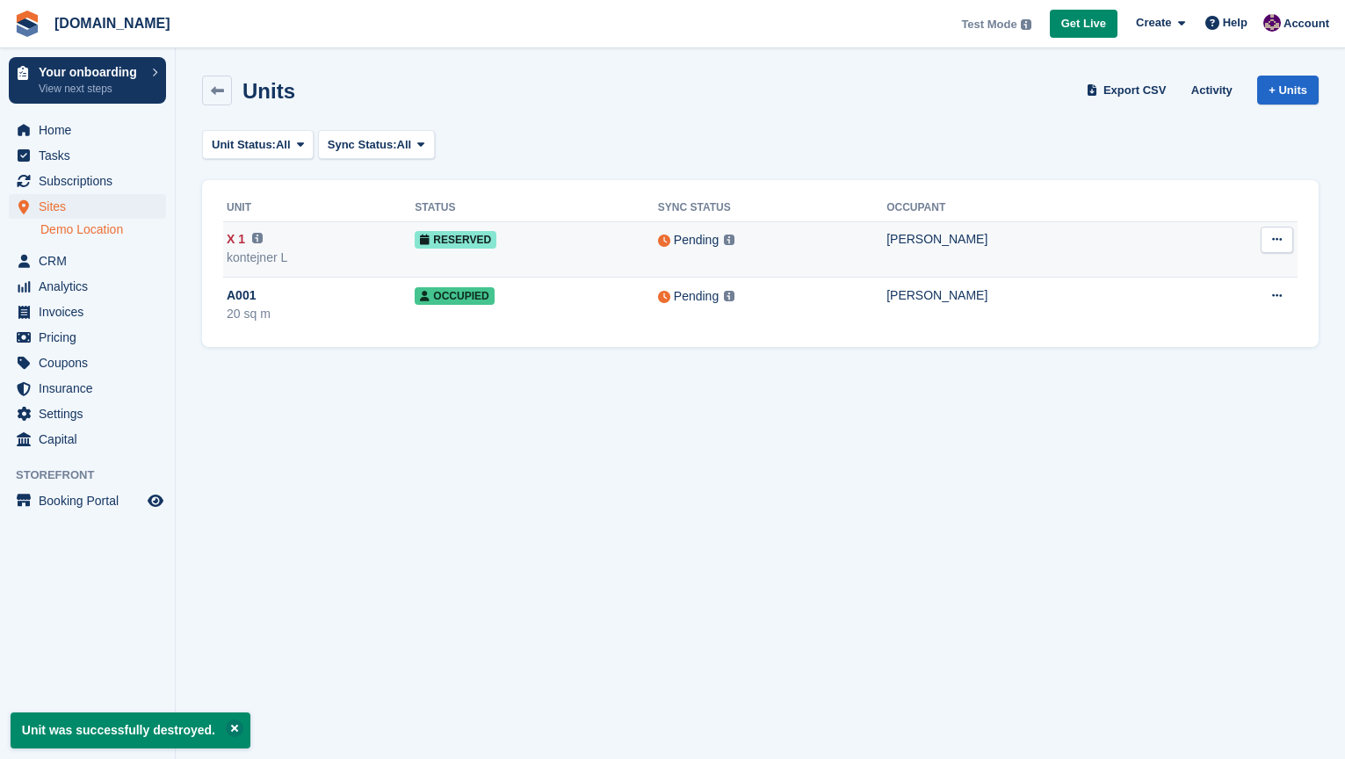
click at [250, 245] on div "X 1 This unit will not be synced until a Nokē ID has been added." at bounding box center [321, 239] width 188 height 18
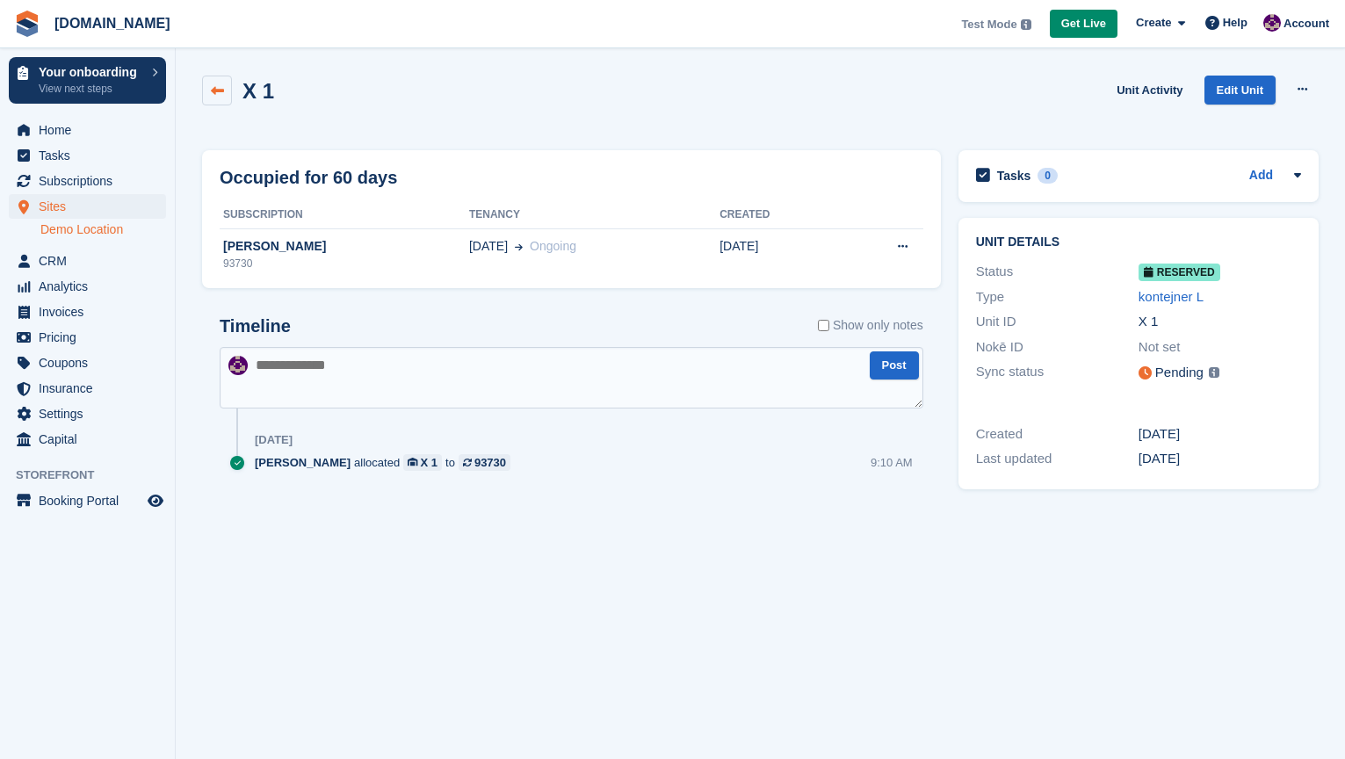
click at [217, 95] on icon at bounding box center [217, 90] width 13 height 13
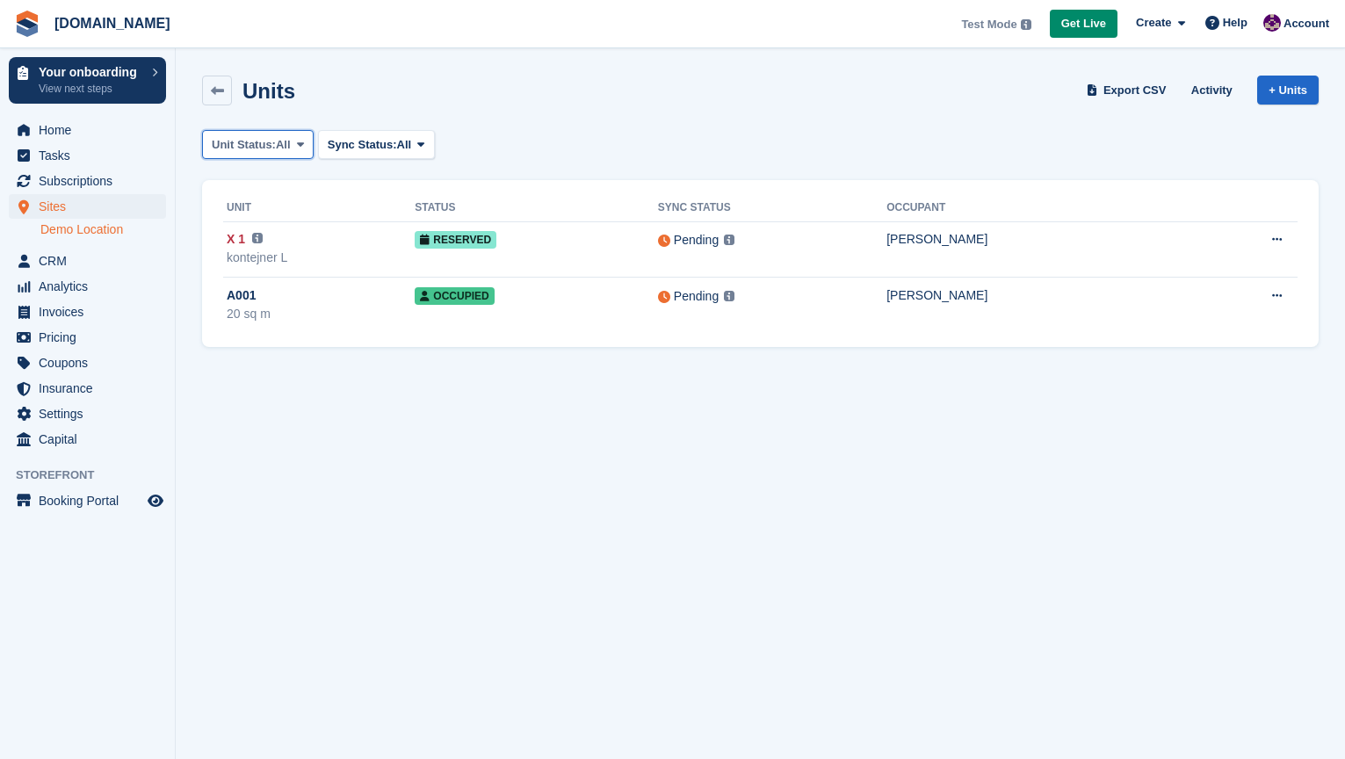
click at [304, 148] on icon at bounding box center [300, 144] width 7 height 11
click at [424, 145] on icon at bounding box center [420, 144] width 7 height 11
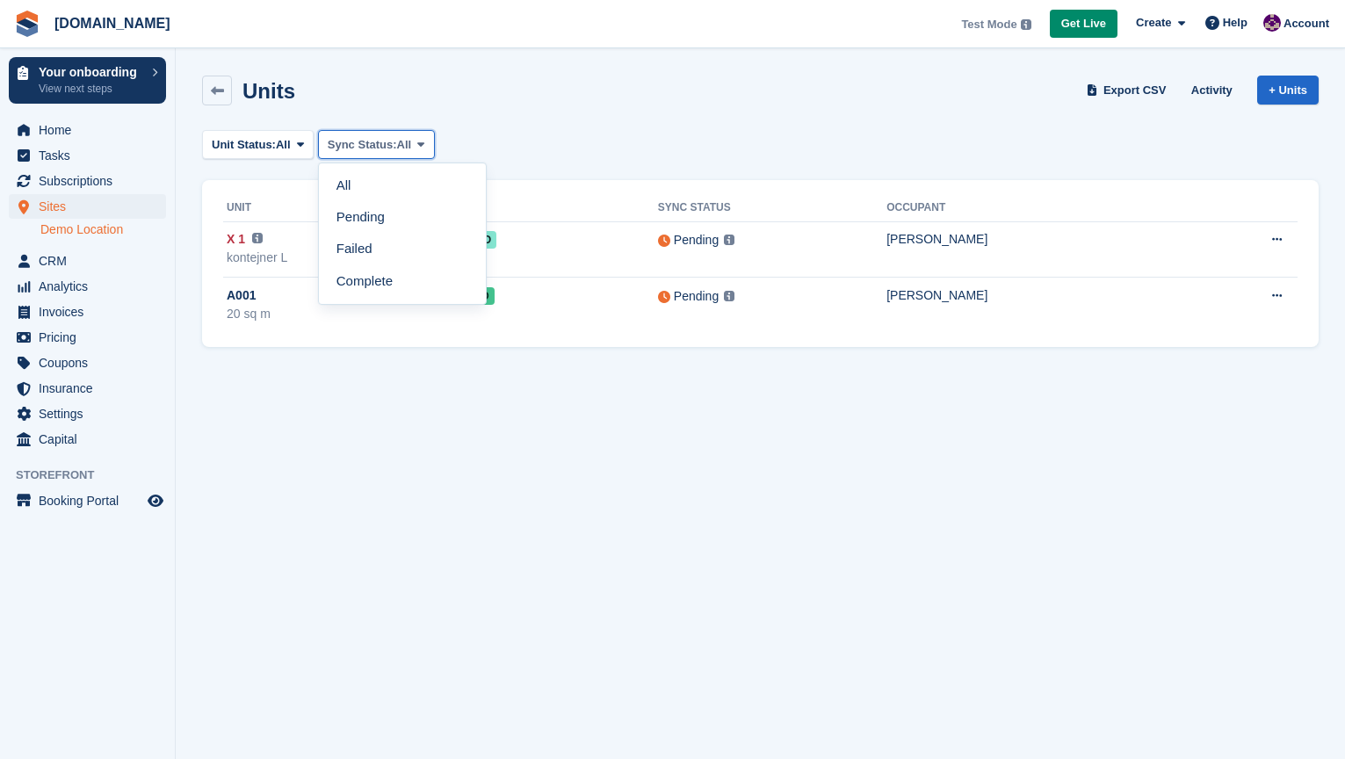
click at [424, 145] on icon at bounding box center [420, 144] width 7 height 11
click at [376, 250] on link "Failed" at bounding box center [402, 250] width 153 height 32
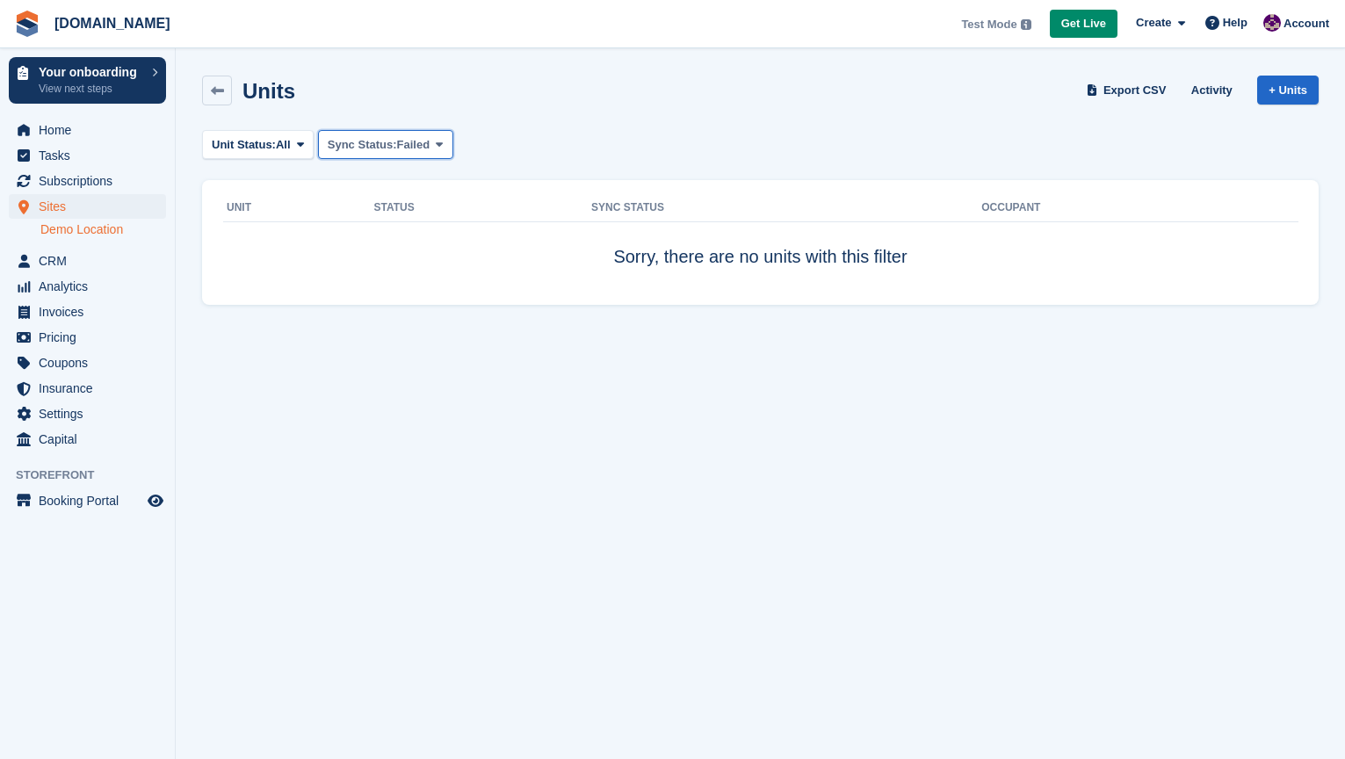
click at [443, 148] on icon at bounding box center [439, 144] width 7 height 11
click at [361, 185] on link "All" at bounding box center [402, 186] width 153 height 32
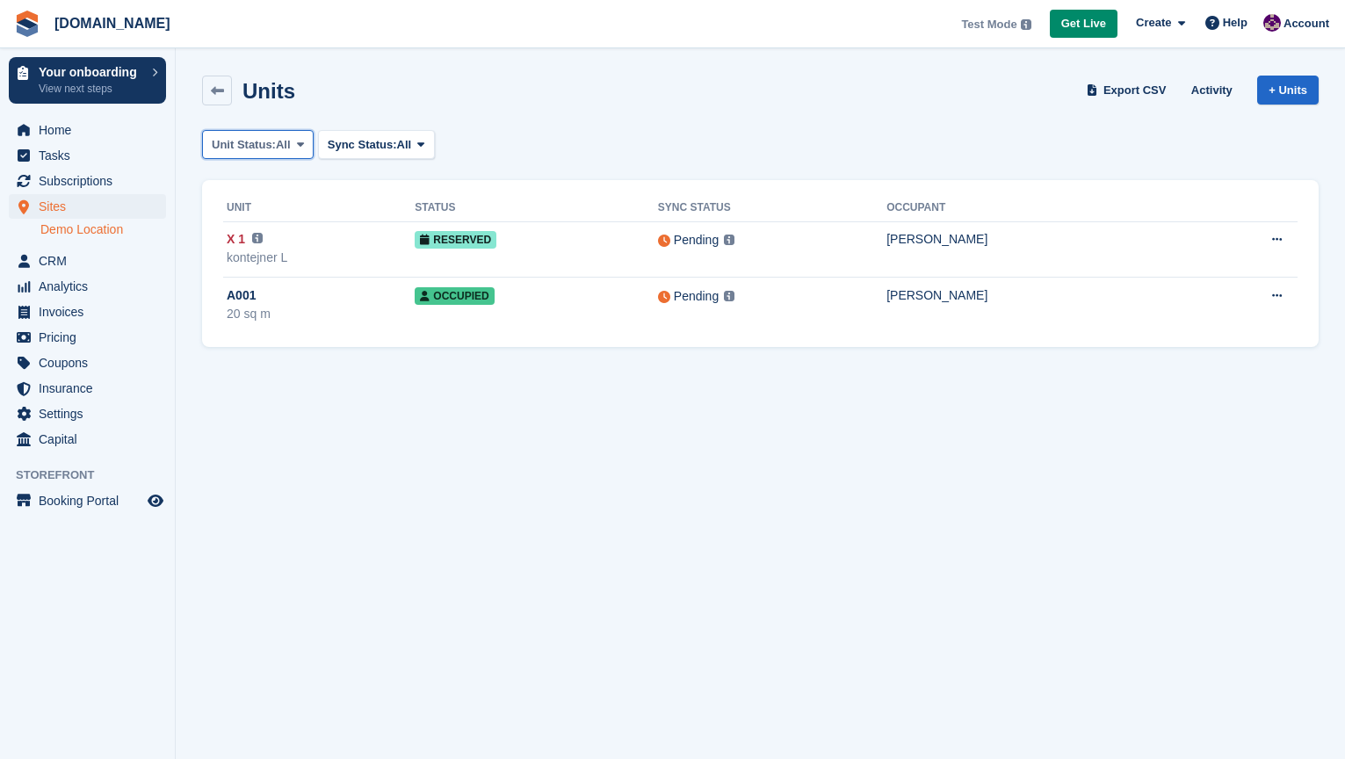
click at [304, 148] on icon at bounding box center [300, 144] width 7 height 11
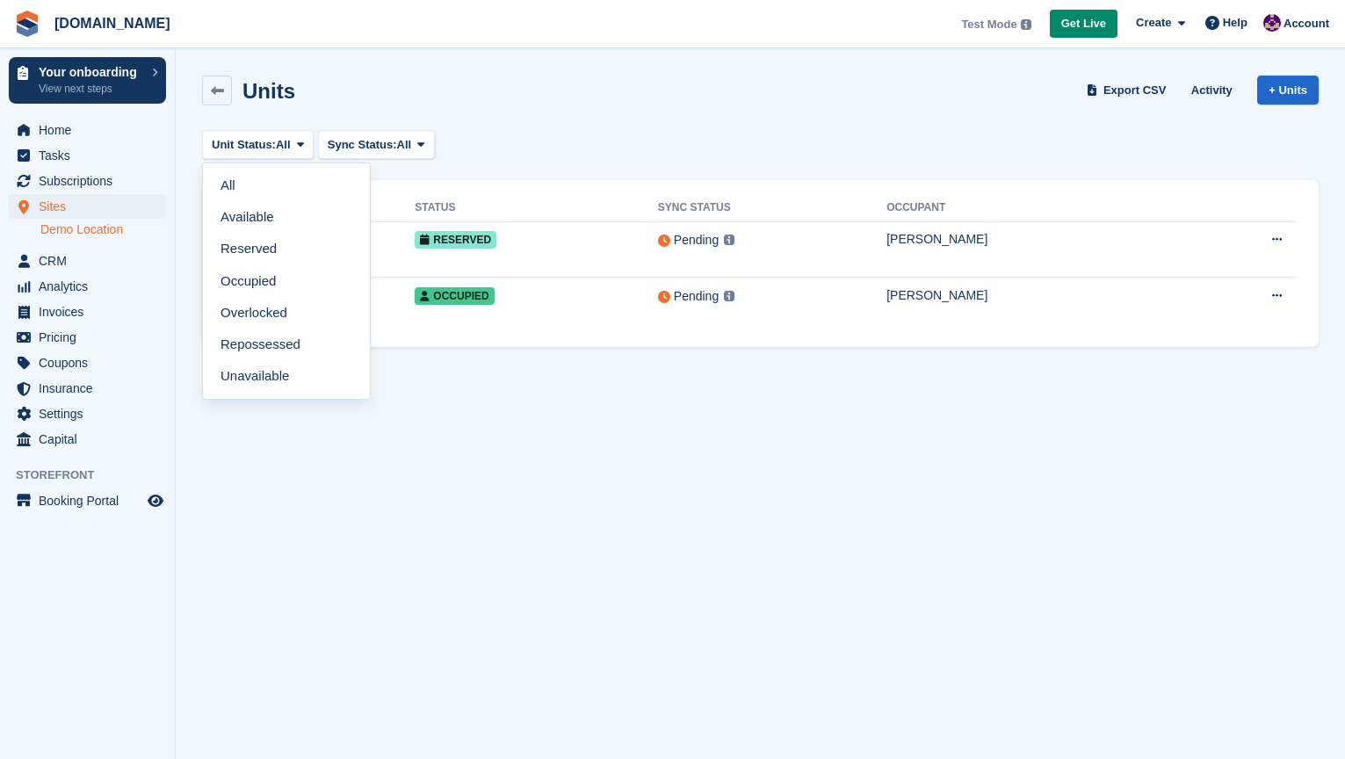
click at [619, 534] on section "Units Export CSV Activity + Units Unit Status: All All Available Reserved Occup…" at bounding box center [760, 379] width 1169 height 759
click at [61, 205] on span "Sites" at bounding box center [91, 206] width 105 height 25
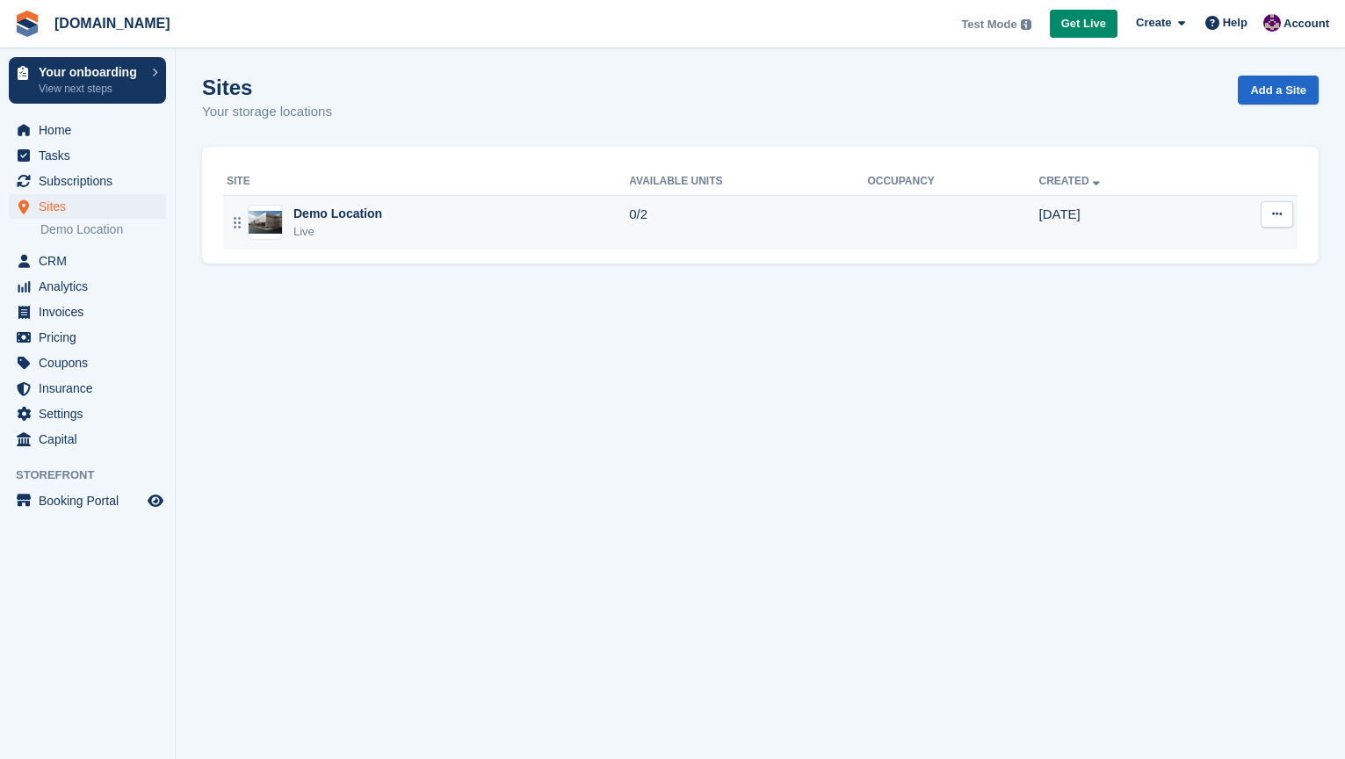
click at [1280, 220] on icon at bounding box center [1277, 213] width 10 height 11
click at [1154, 356] on p "Map" at bounding box center [1208, 354] width 153 height 23
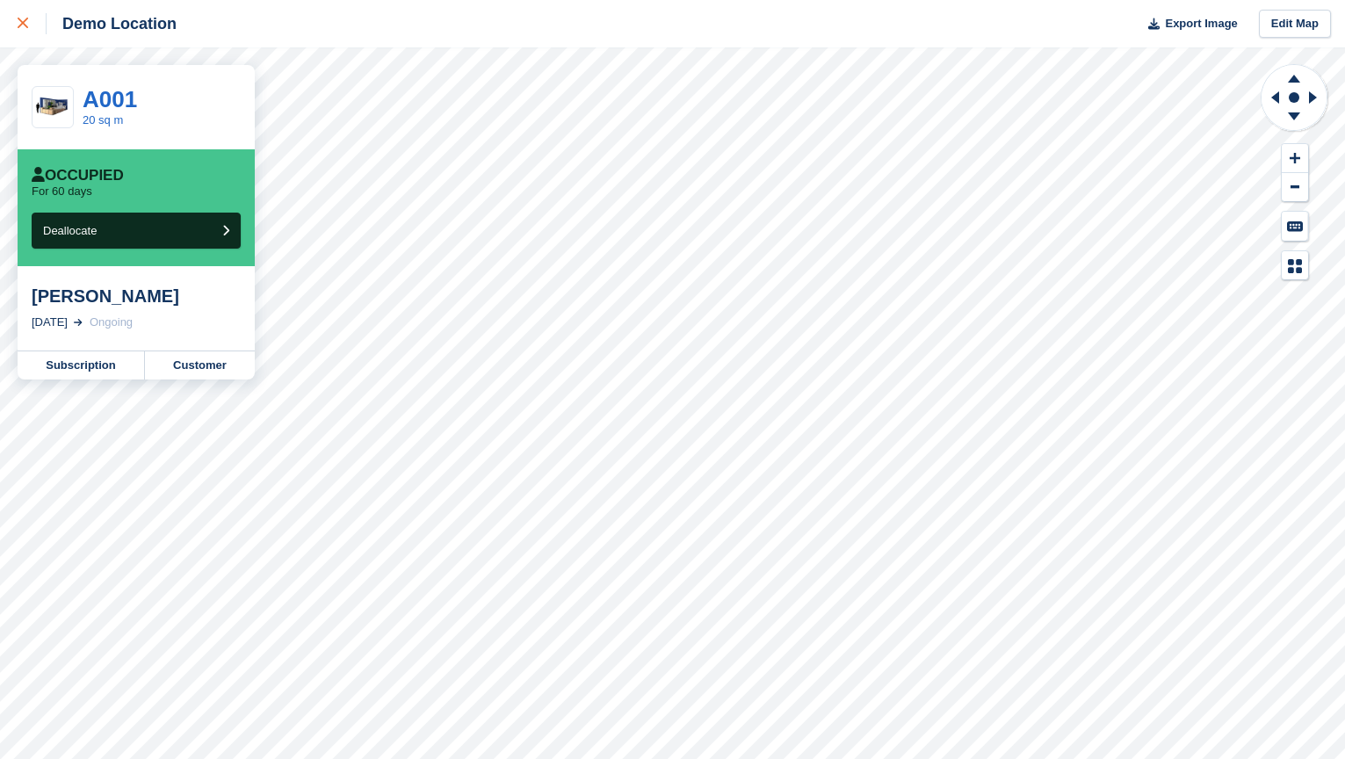
click at [20, 23] on icon at bounding box center [23, 23] width 11 height 11
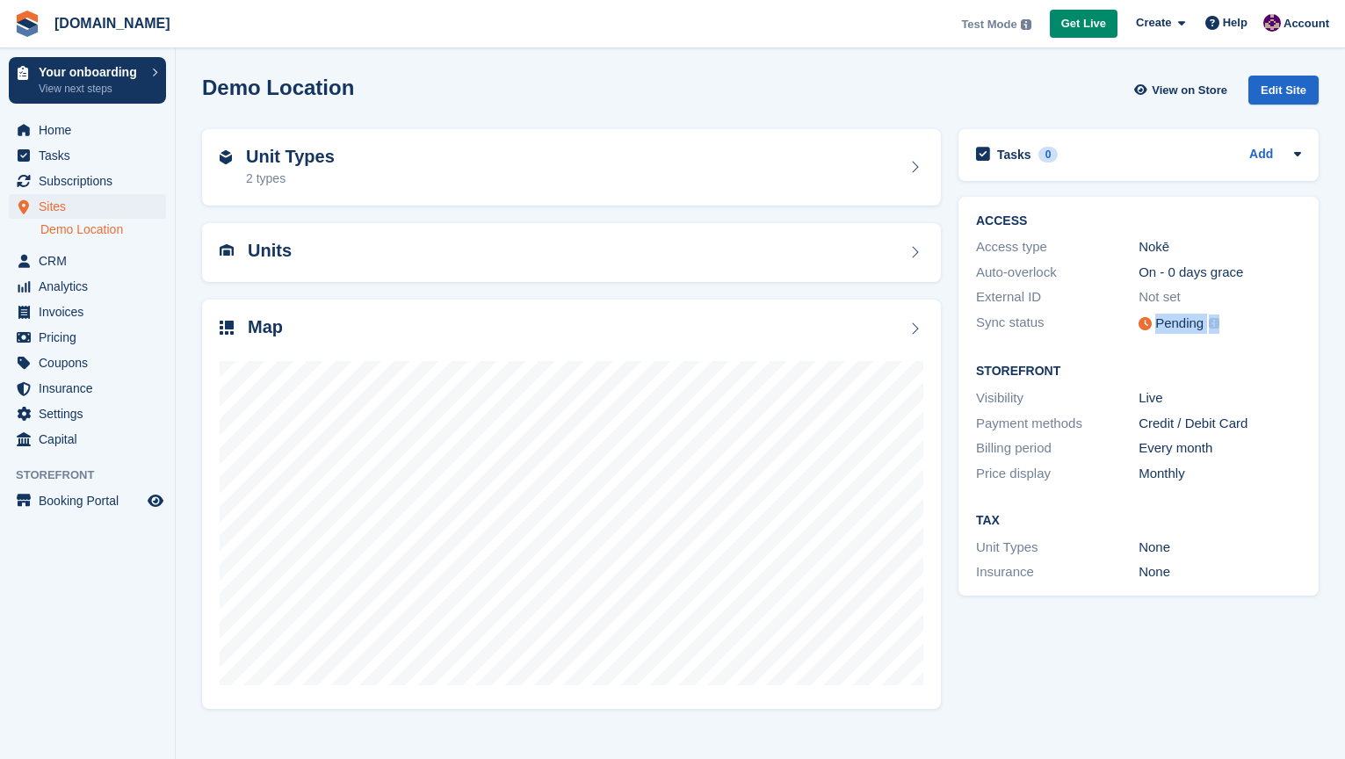
drag, startPoint x: 1094, startPoint y: 339, endPoint x: 992, endPoint y: 333, distance: 102.1
drag, startPoint x: 1104, startPoint y: 334, endPoint x: 940, endPoint y: 315, distance: 165.3
click at [940, 315] on div "Units within this site will be synced with Nokē within 1 minute." at bounding box center [1064, 324] width 249 height 34
copy div "Units within this site will be synced with Nokē within 1 minute."
click at [1297, 153] on icon at bounding box center [1297, 154] width 7 height 4
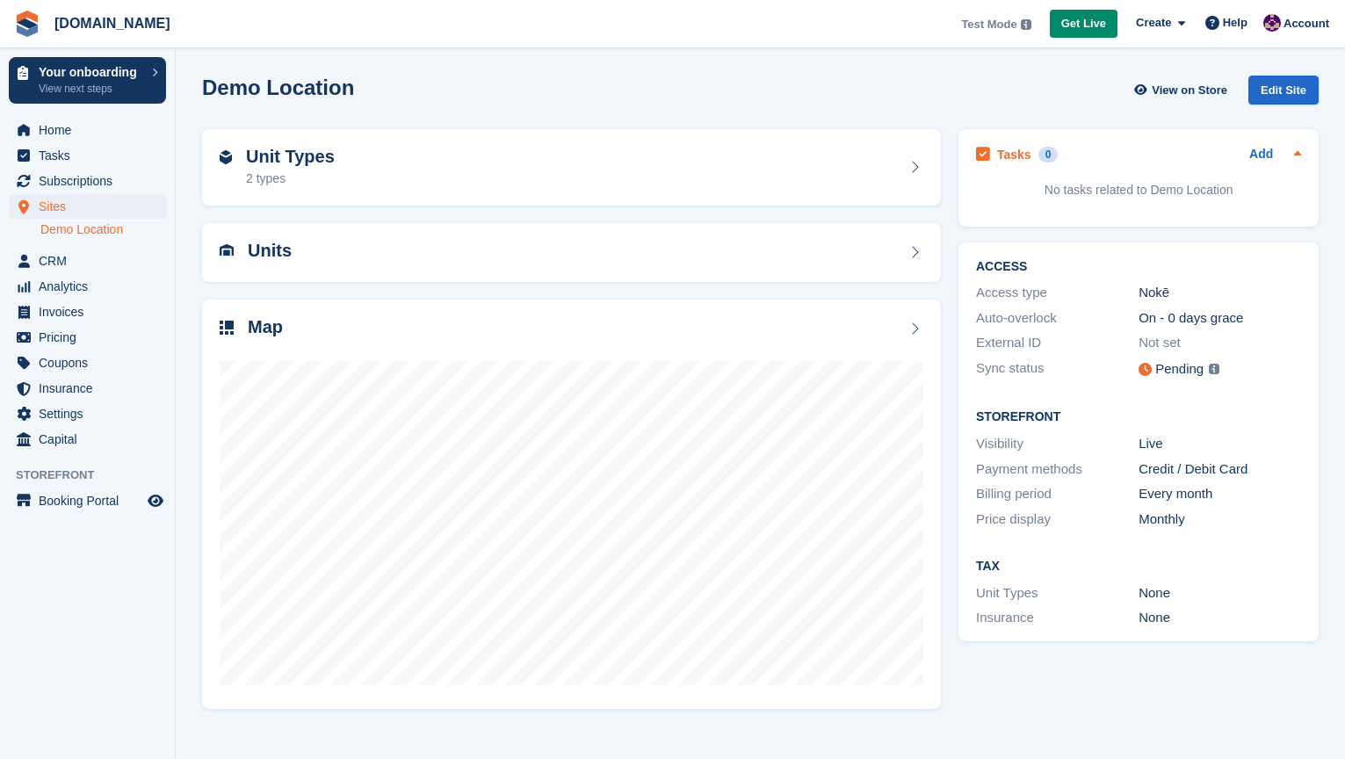
click at [1296, 153] on icon at bounding box center [1297, 153] width 7 height 4
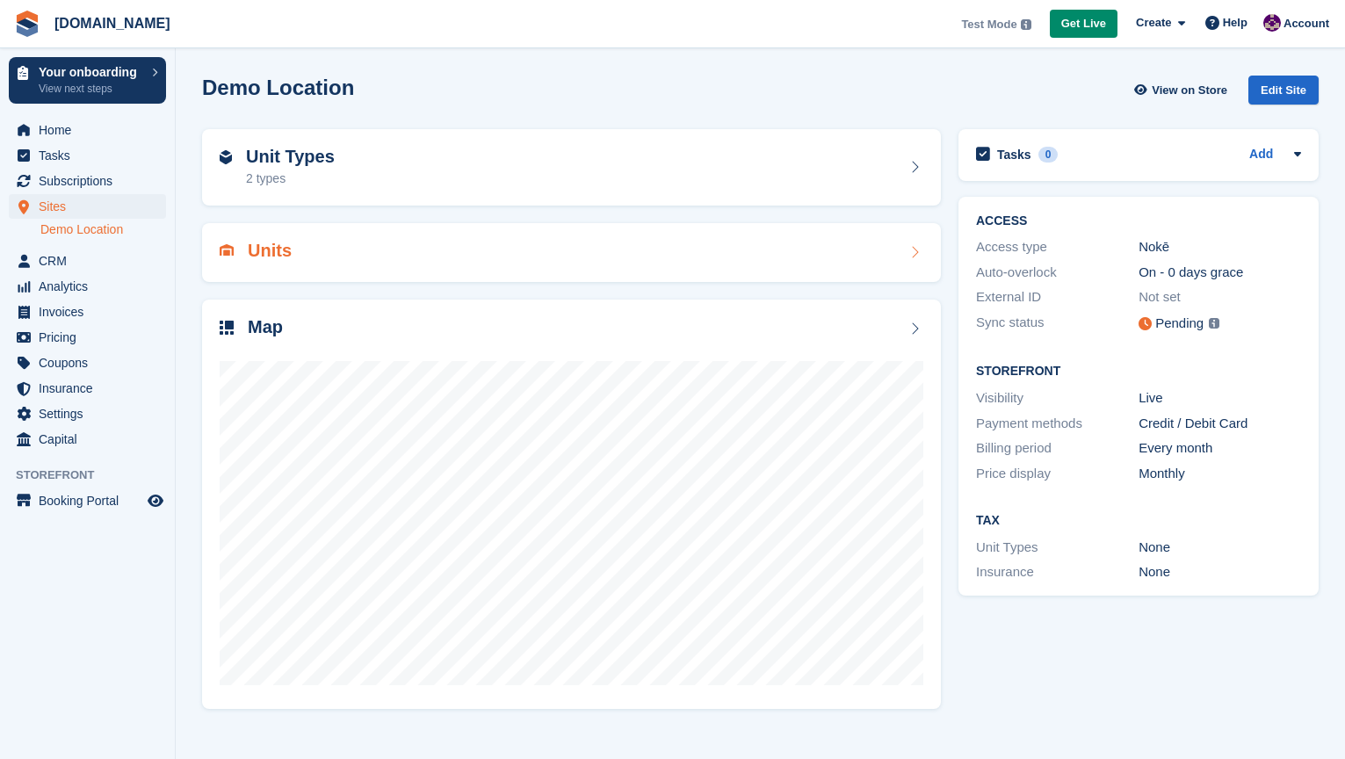
click at [922, 256] on icon at bounding box center [915, 252] width 18 height 14
click at [311, 157] on h2 "Unit Types" at bounding box center [290, 157] width 89 height 20
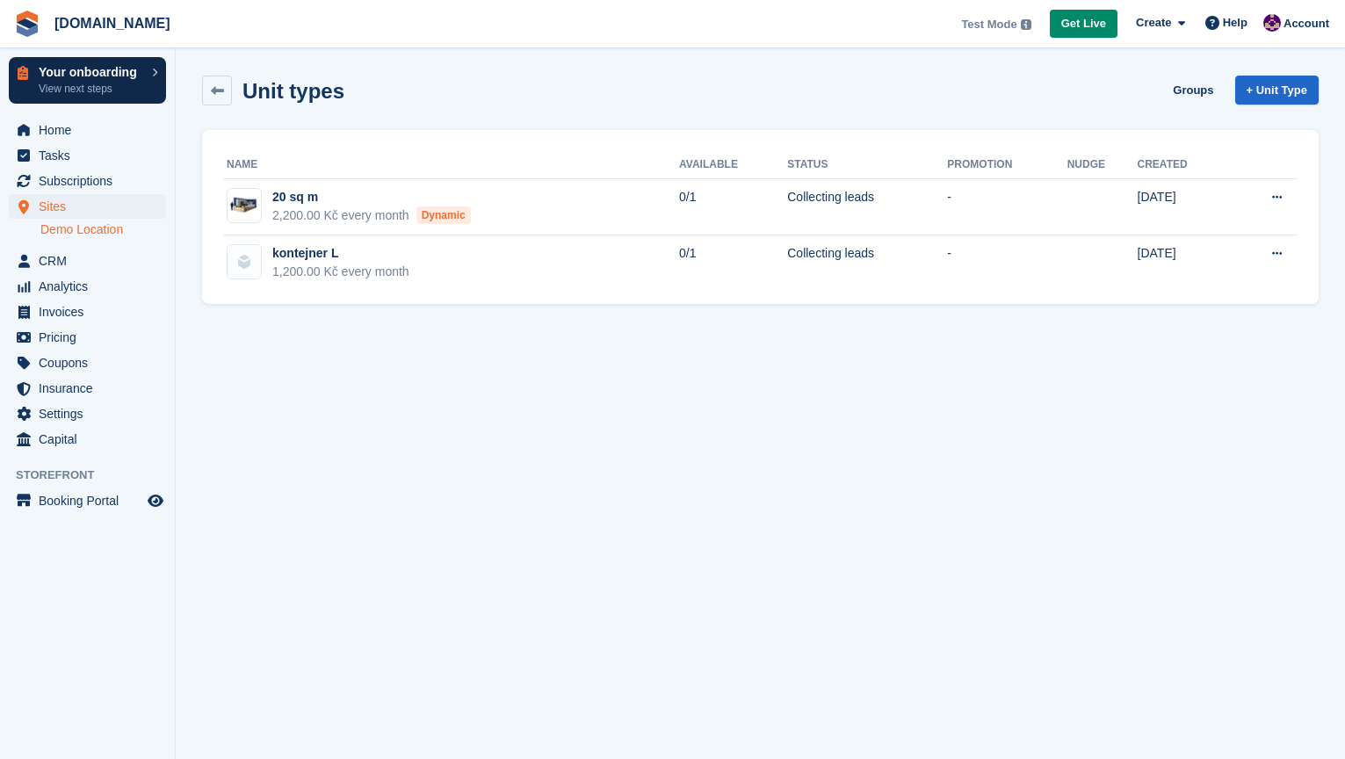
click at [55, 76] on p "Your onboarding" at bounding box center [91, 72] width 105 height 12
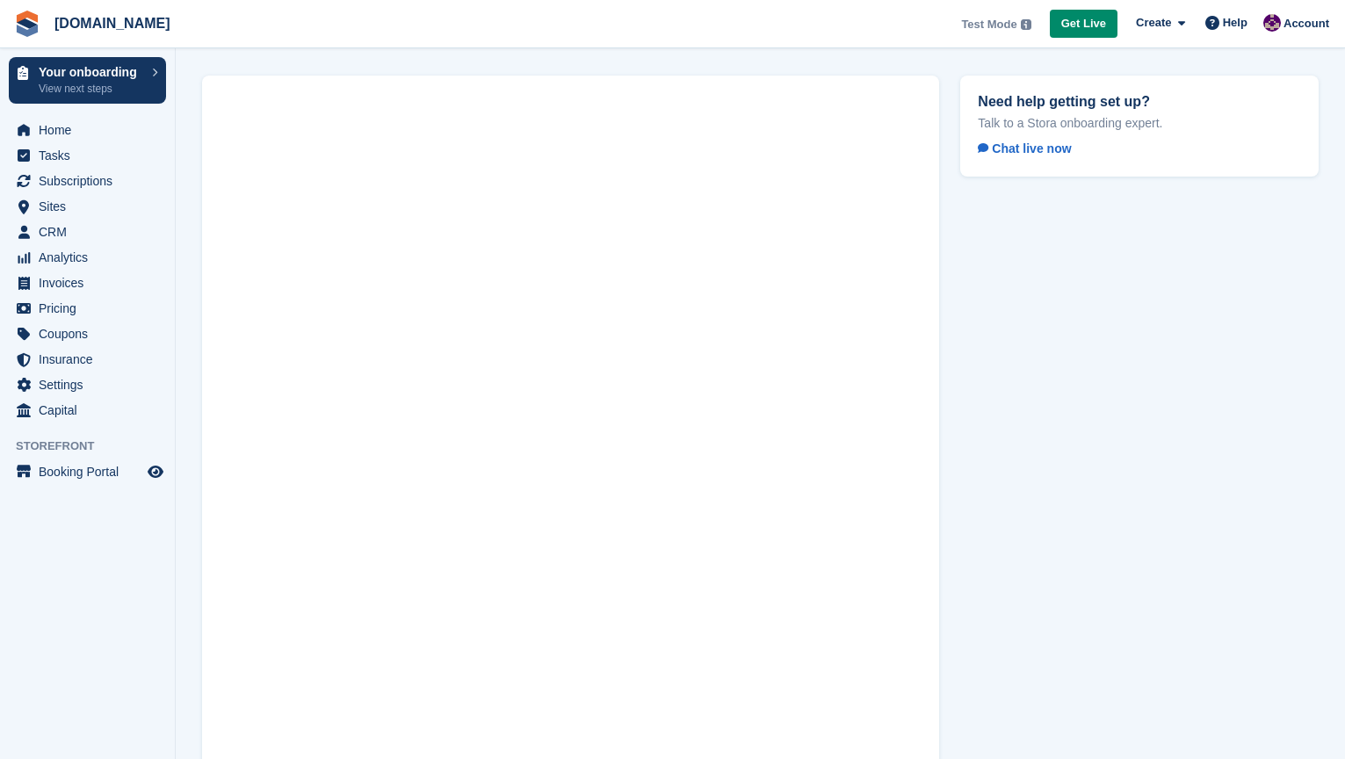
click at [947, 513] on div at bounding box center [570, 455] width 758 height 780
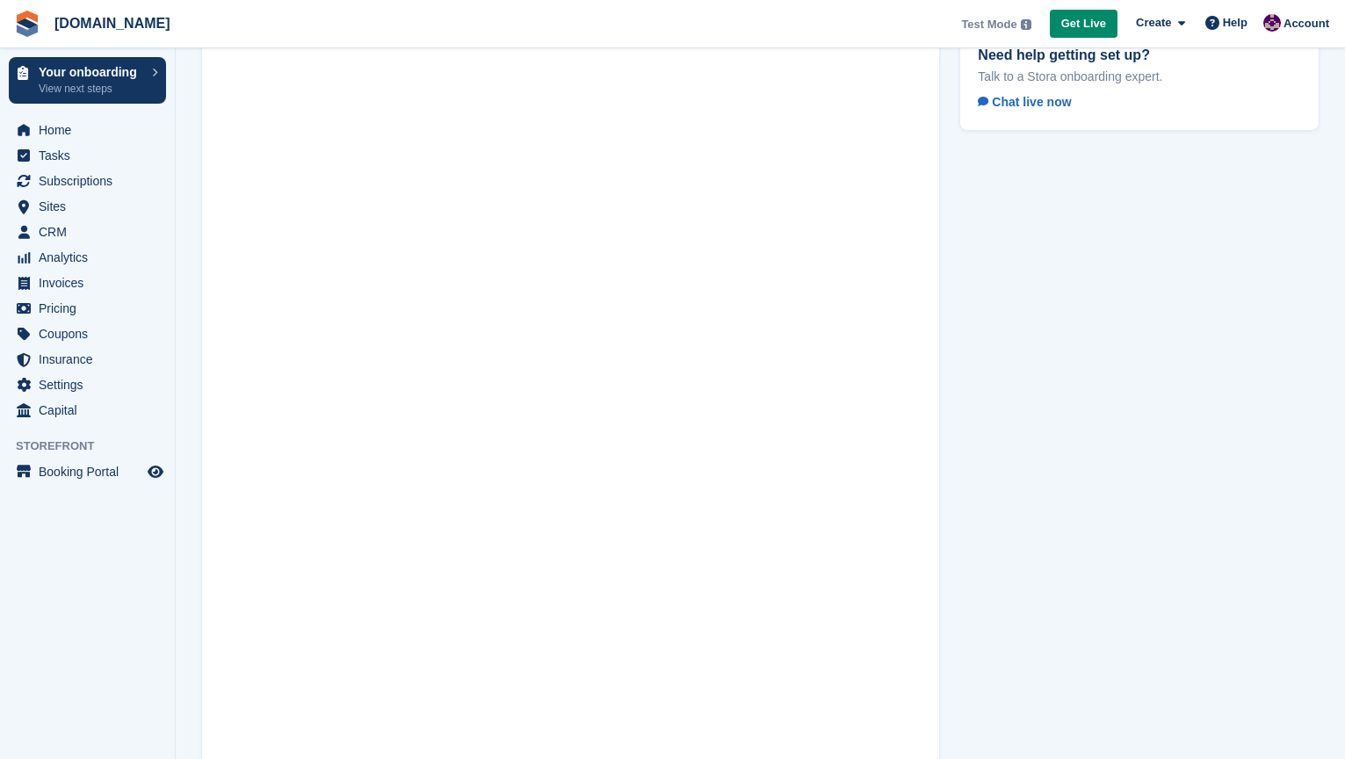
scroll to position [102, 0]
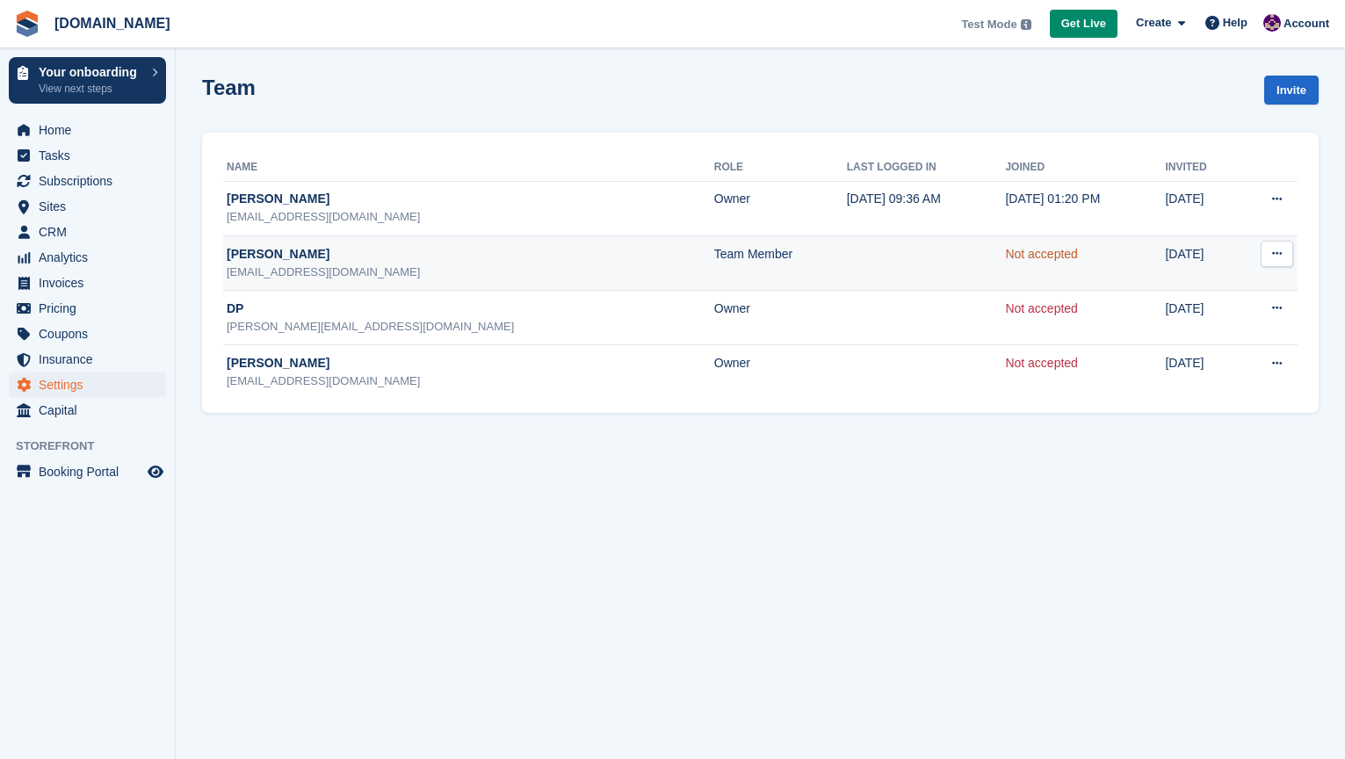
click at [1005, 261] on link "Not accepted" at bounding box center [1041, 254] width 73 height 14
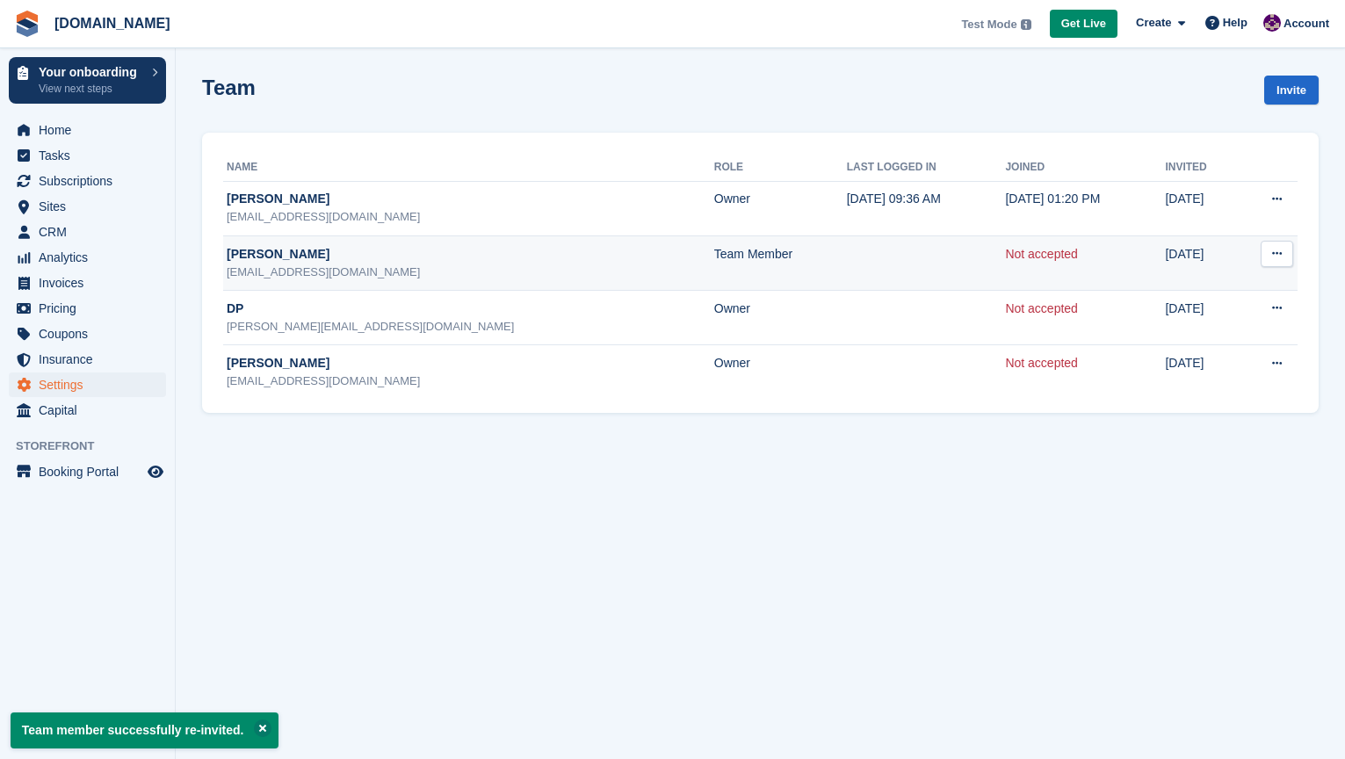
click at [1287, 256] on button at bounding box center [1276, 254] width 32 height 26
click at [1198, 350] on p "Delete team member" at bounding box center [1208, 348] width 153 height 23
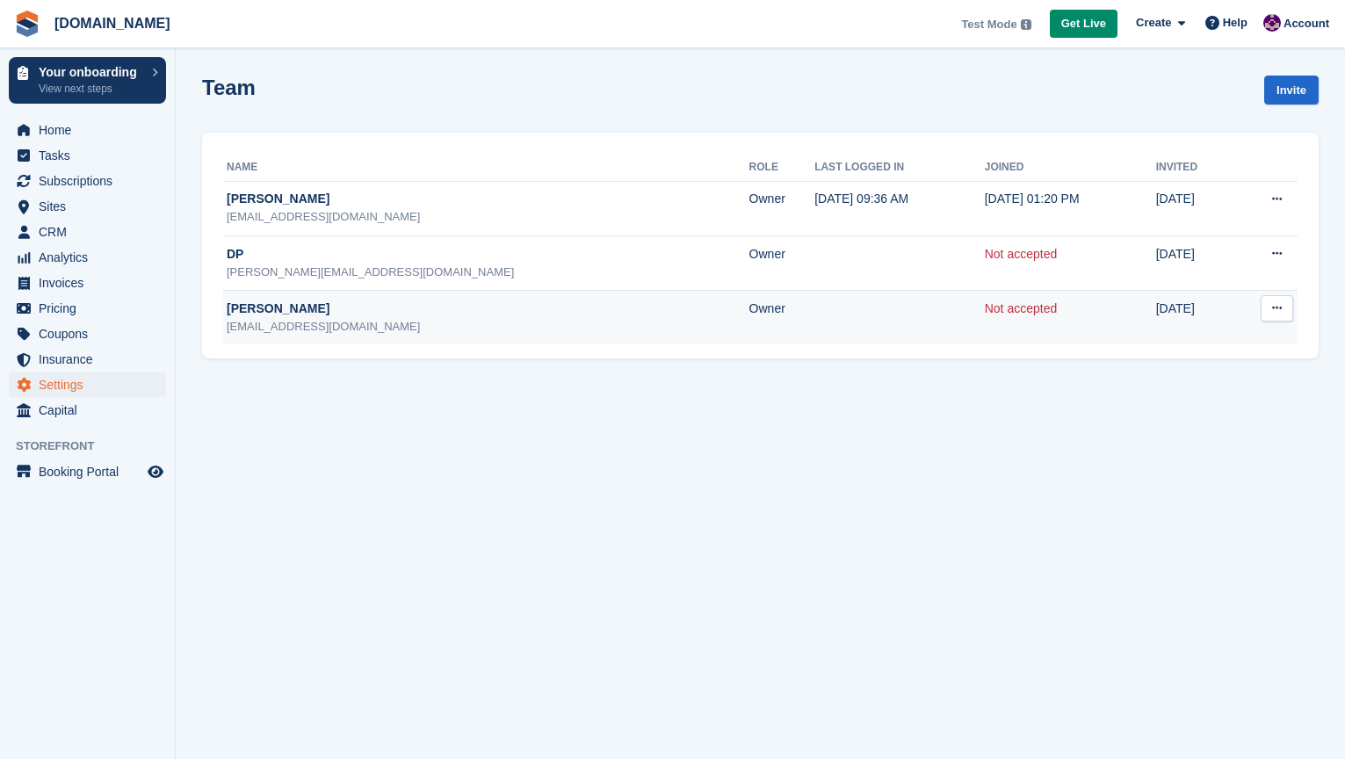
click at [1270, 312] on button at bounding box center [1276, 308] width 32 height 26
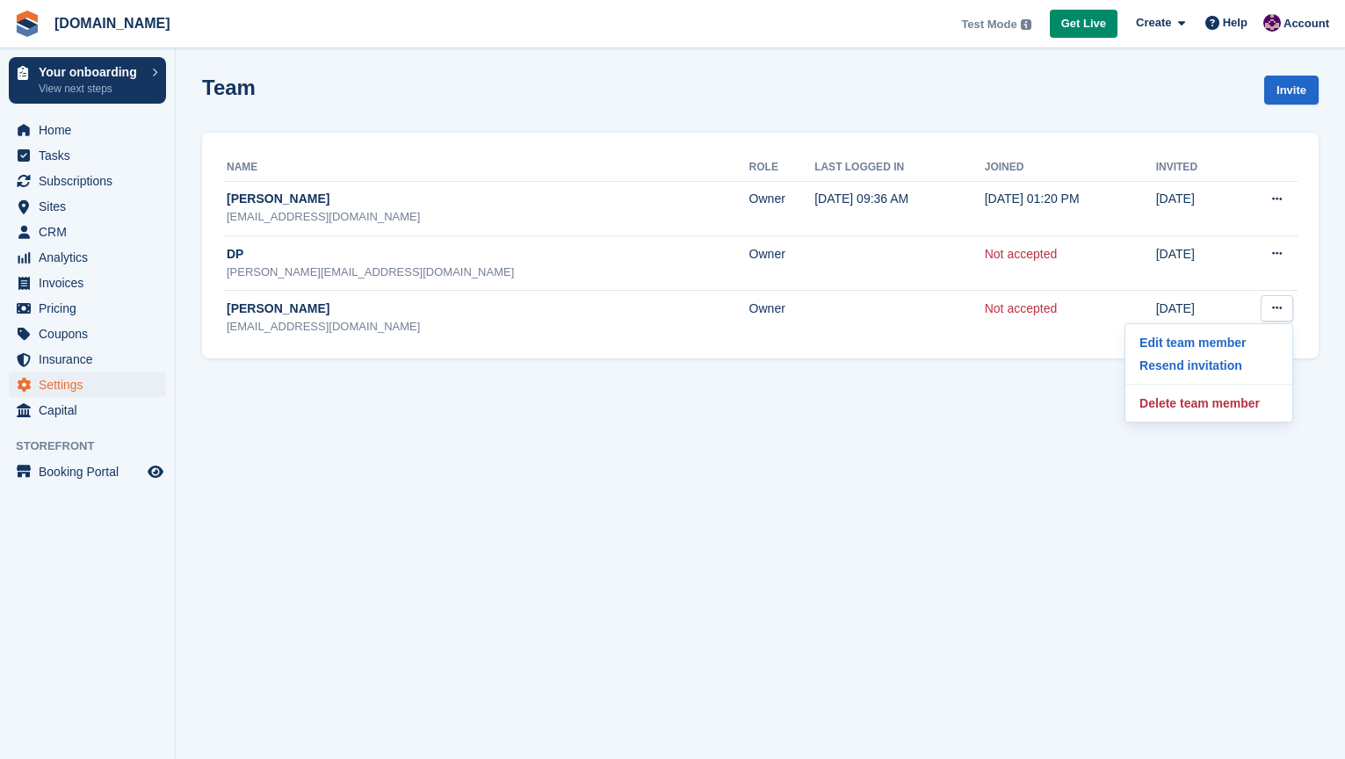
click at [996, 437] on section "Team member successfully removed. Team Invite Name Role Last logged in Joined I…" at bounding box center [760, 379] width 1169 height 759
click at [1294, 92] on link "Invite" at bounding box center [1291, 90] width 54 height 29
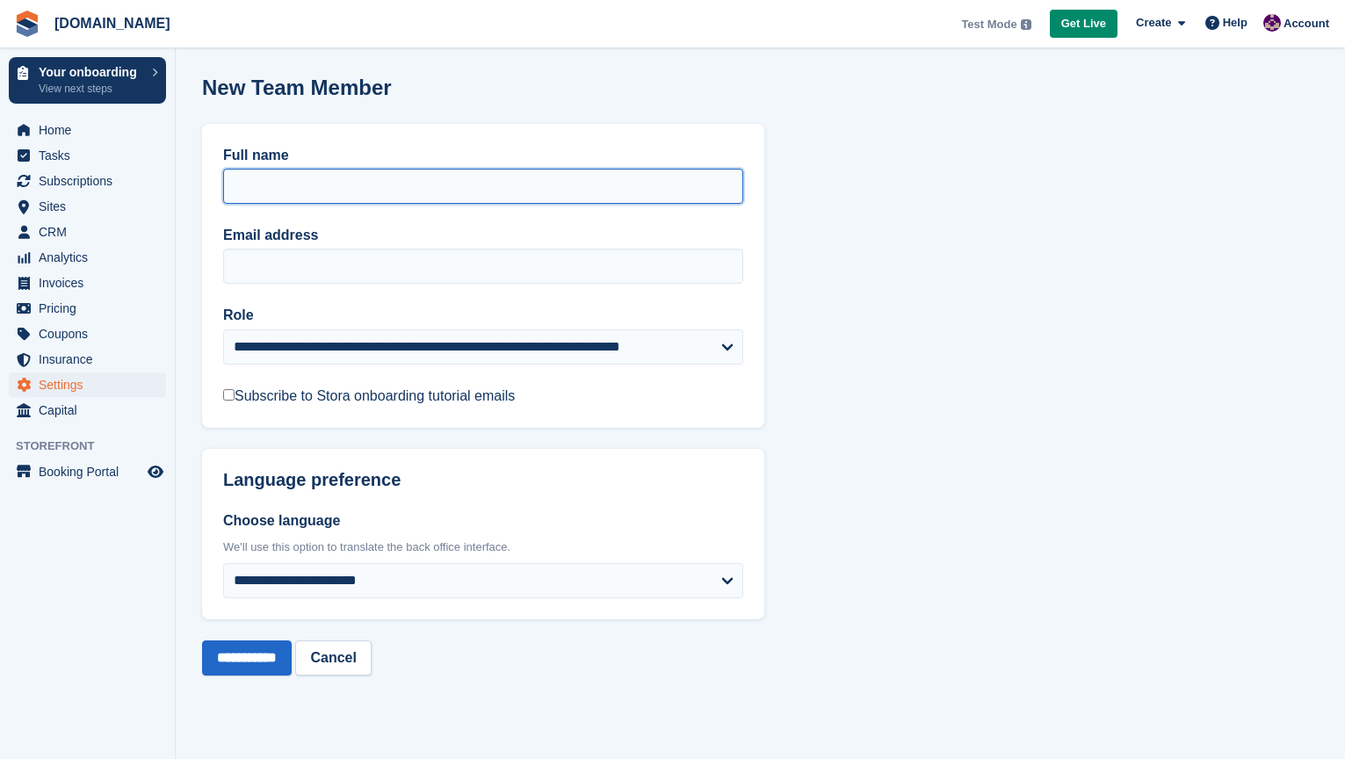
click at [319, 188] on input "Full name" at bounding box center [483, 186] width 520 height 35
type input "**********"
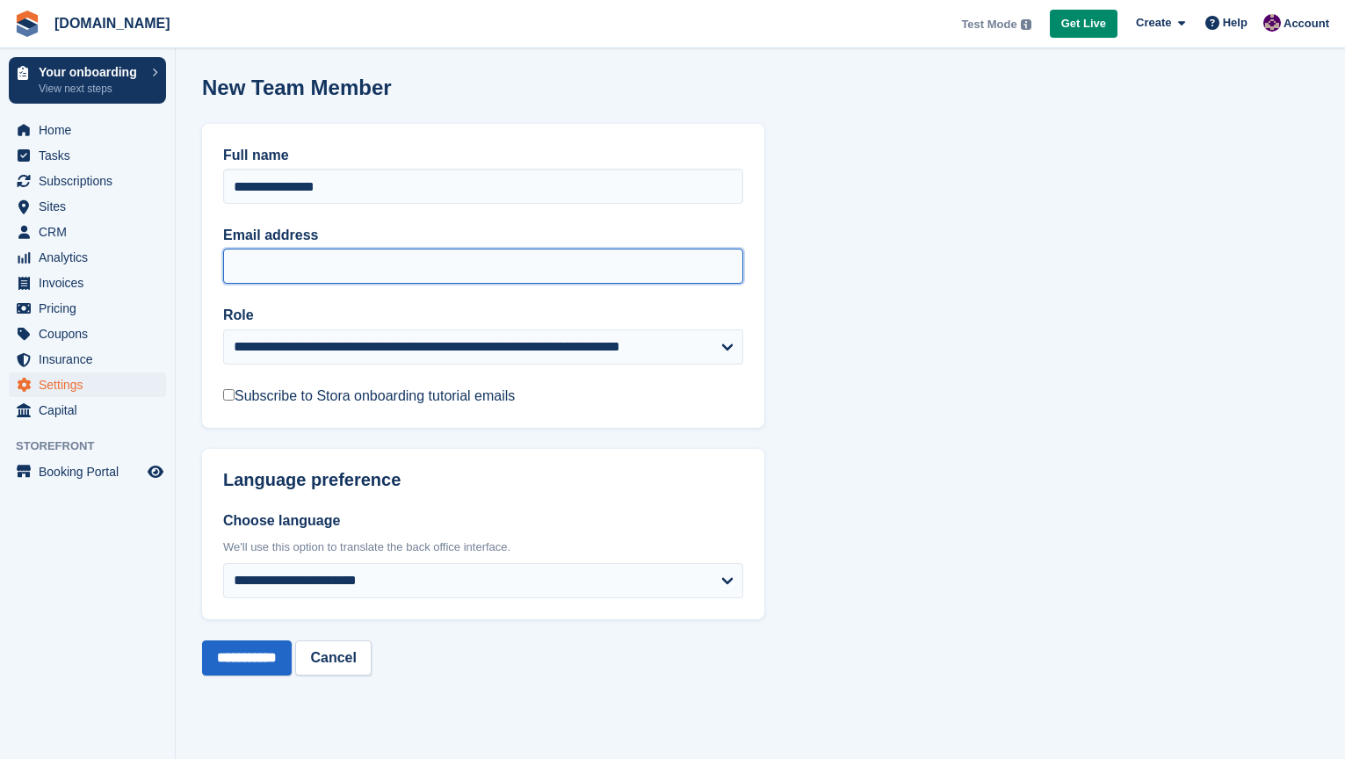
click at [316, 260] on input "Email address" at bounding box center [483, 266] width 520 height 35
type input "**********"
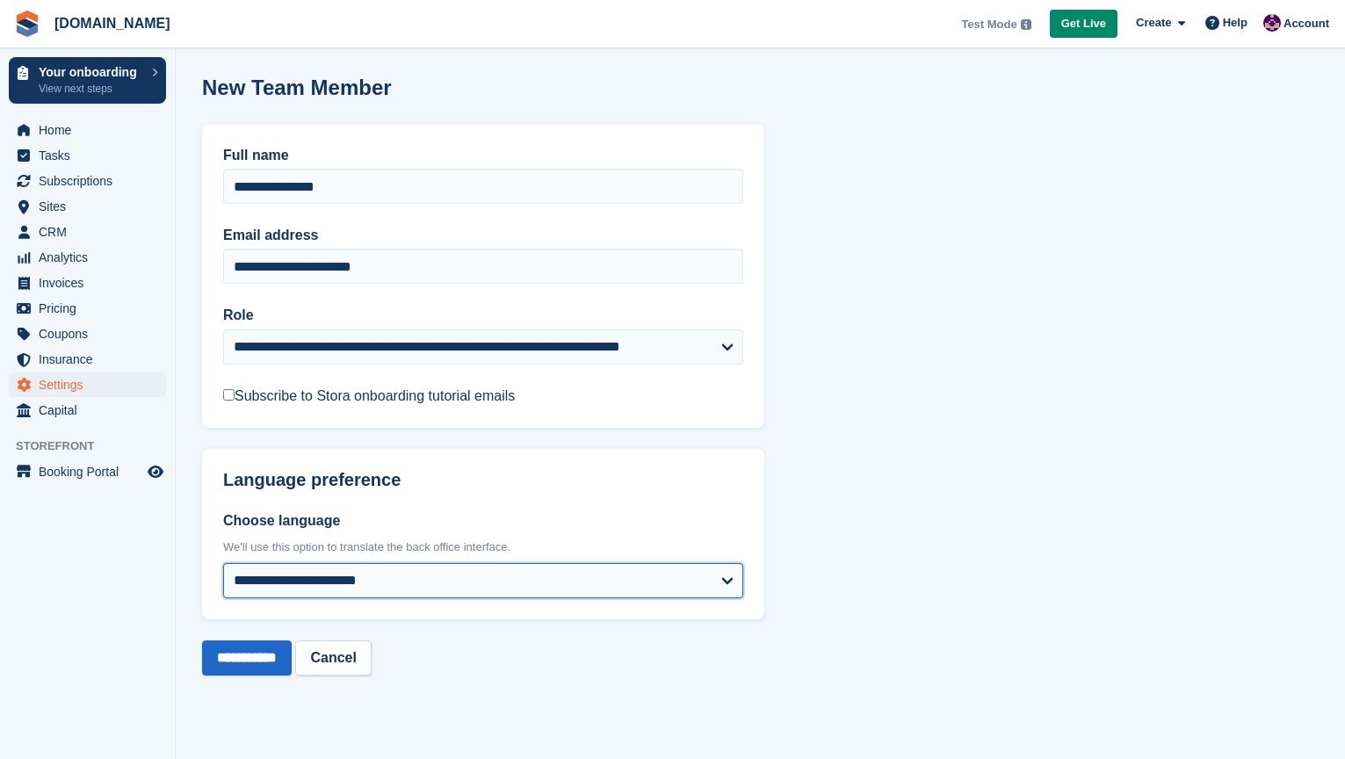
click at [726, 580] on select "**********" at bounding box center [483, 580] width 520 height 35
select select "**"
click at [223, 563] on select "**********" at bounding box center [483, 580] width 520 height 35
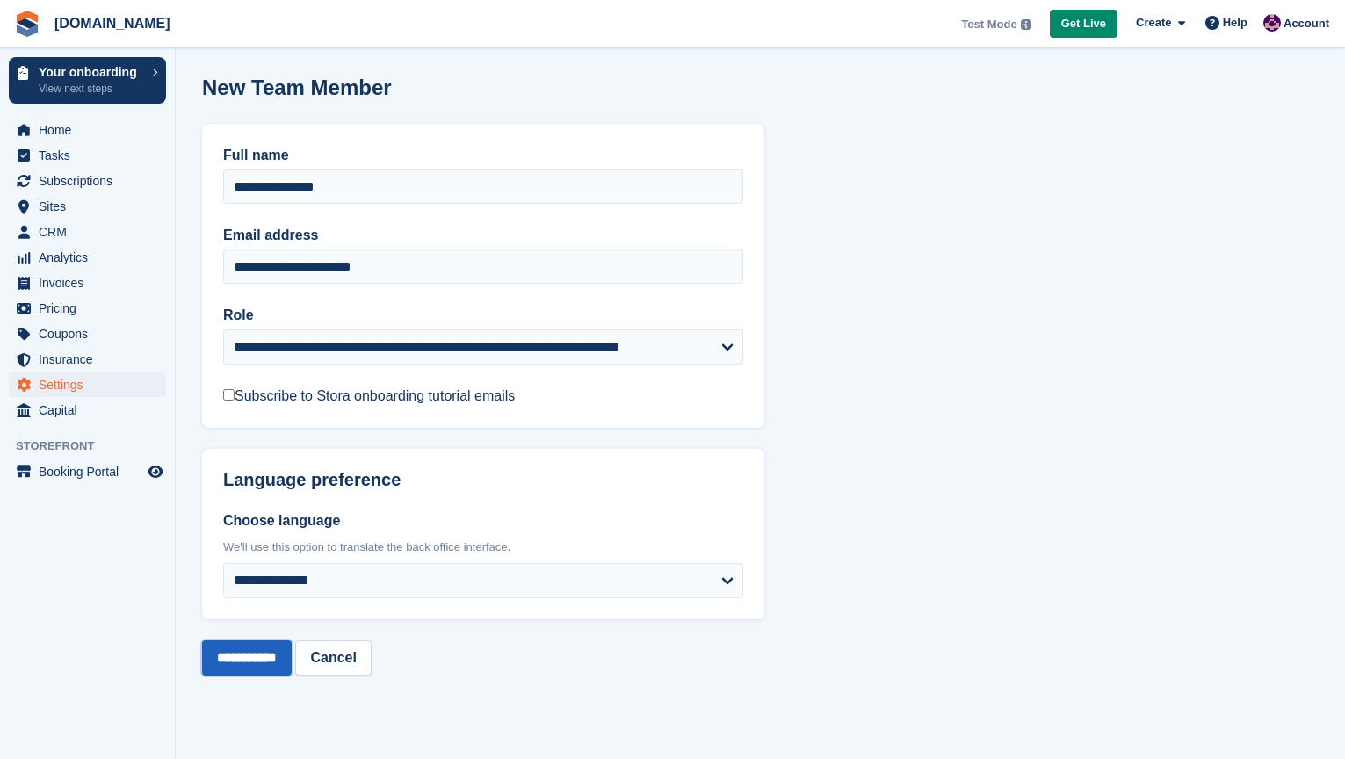
click at [281, 657] on input "**********" at bounding box center [247, 657] width 90 height 35
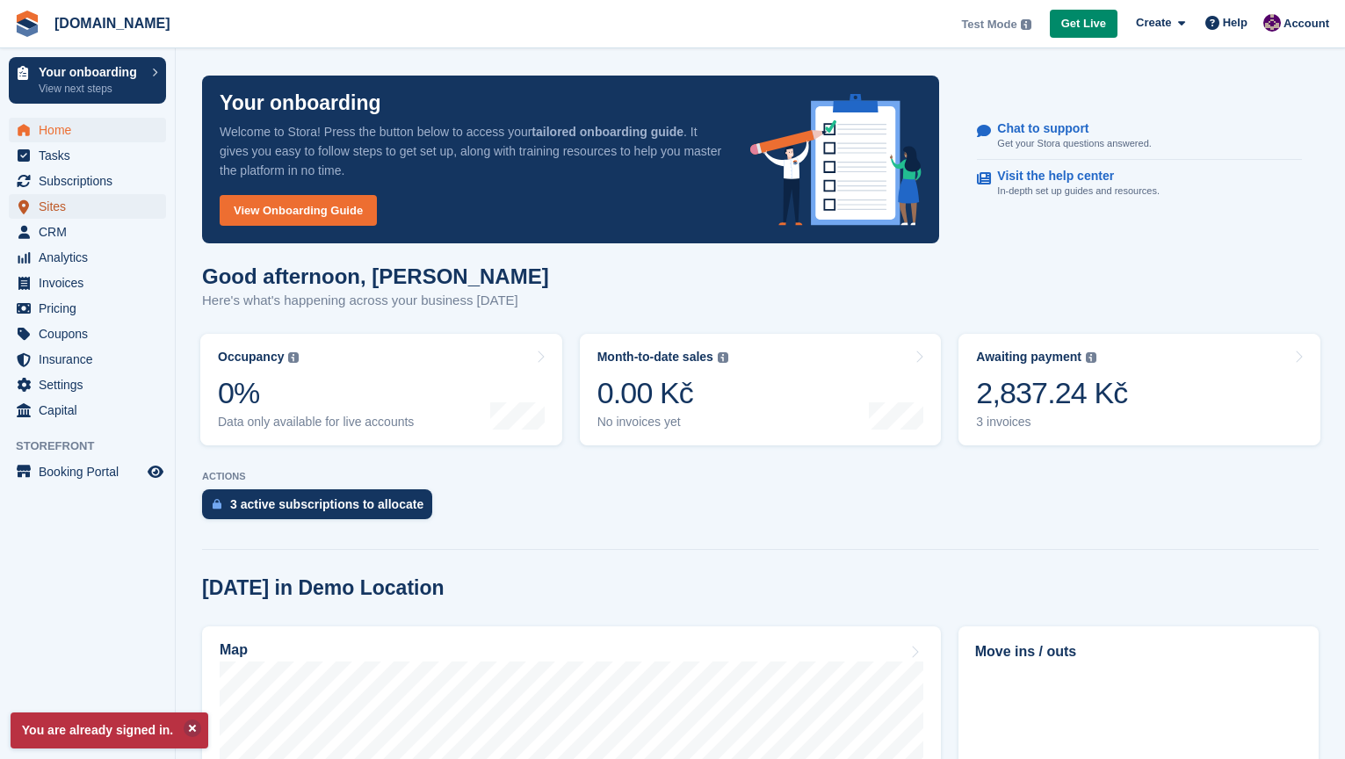
click at [91, 211] on span "Sites" at bounding box center [91, 206] width 105 height 25
